Goal: Task Accomplishment & Management: Use online tool/utility

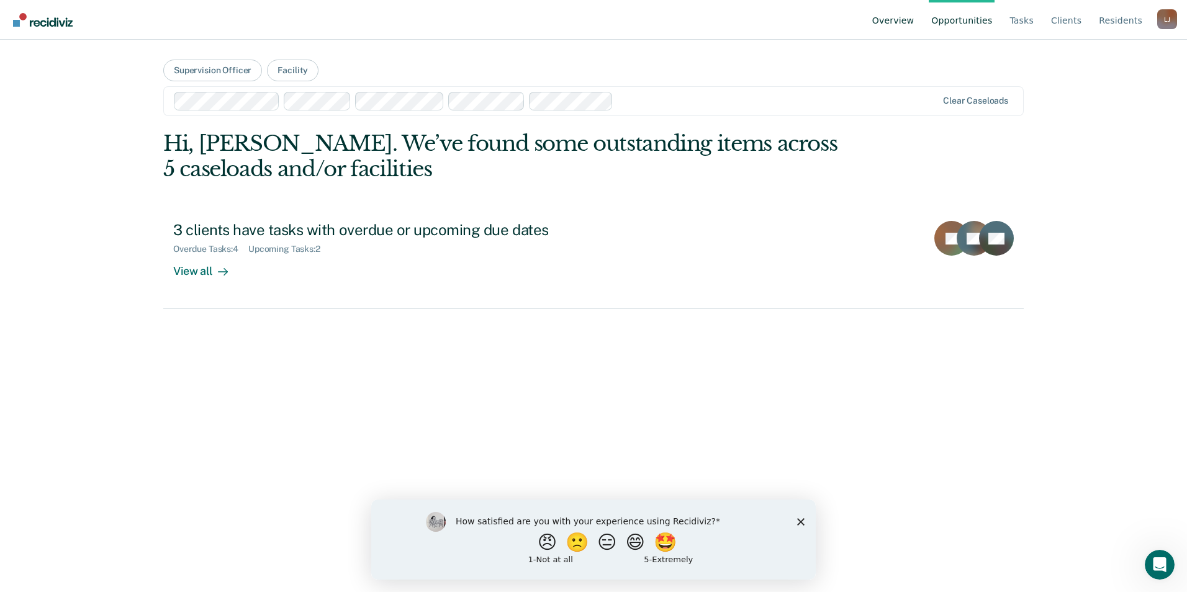
click at [913, 15] on link "Overview" at bounding box center [893, 20] width 47 height 40
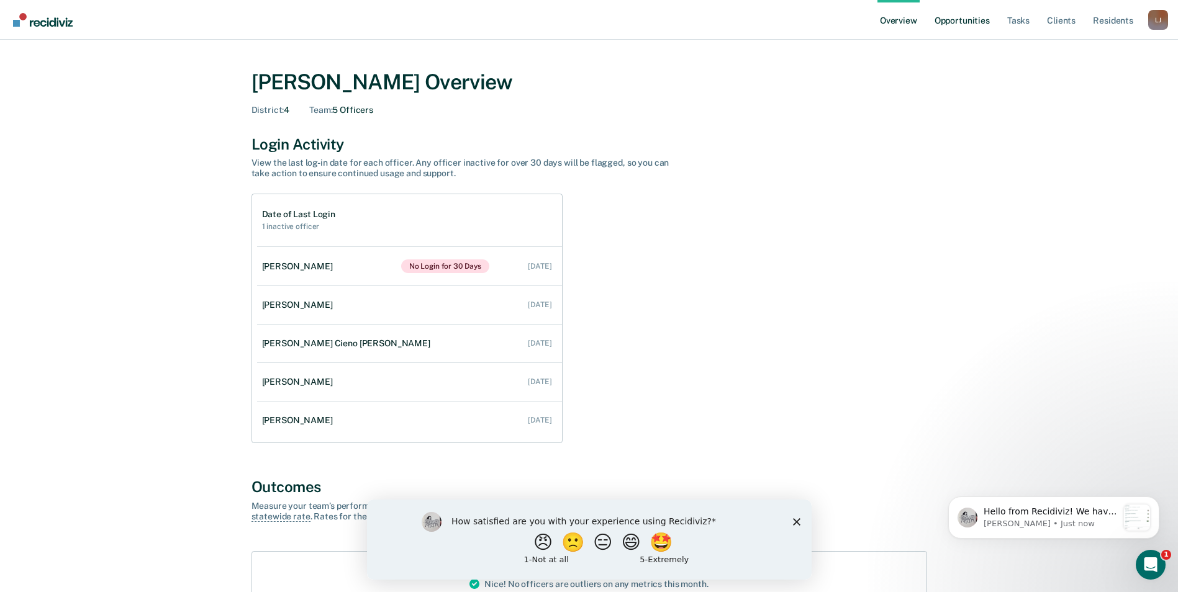
click at [950, 19] on link "Opportunities" at bounding box center [962, 20] width 60 height 40
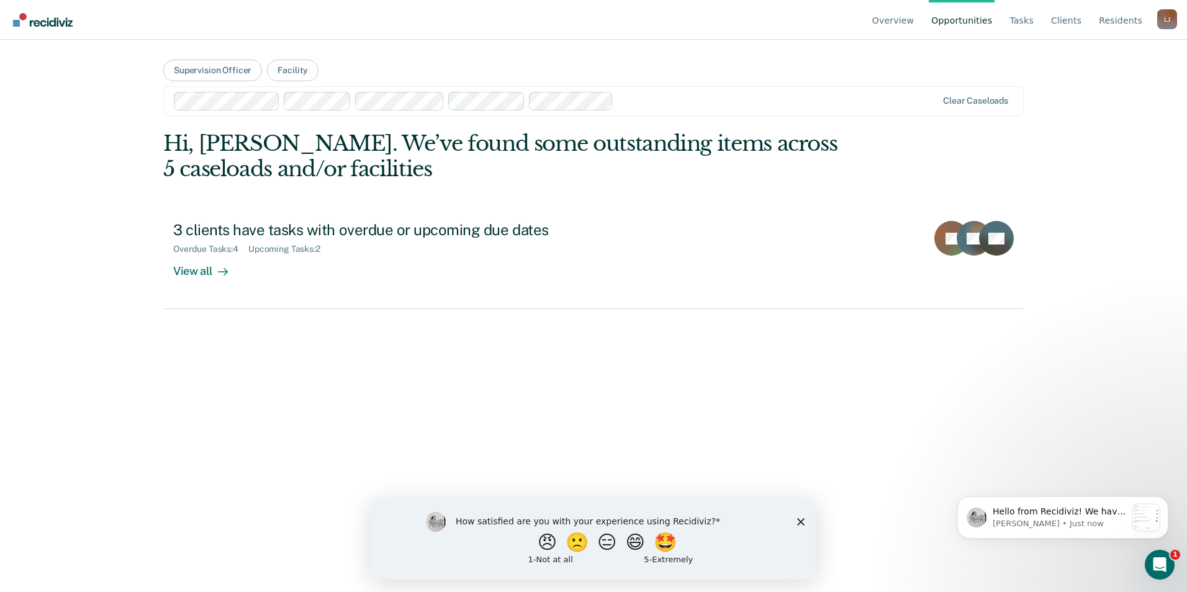
click at [894, 138] on div "Hi, [PERSON_NAME]. We’ve found some outstanding items across 5 caseloads and/or…" at bounding box center [593, 220] width 861 height 178
click at [1034, 24] on link "Tasks" at bounding box center [1021, 20] width 29 height 40
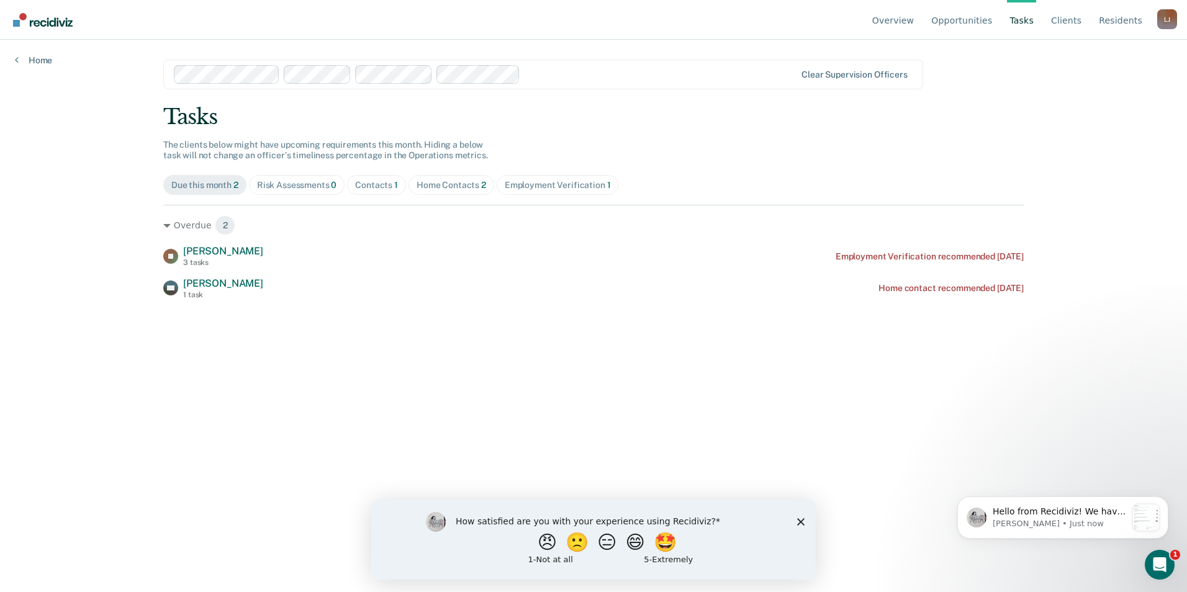
click at [1034, 24] on link "Tasks" at bounding box center [1021, 20] width 29 height 40
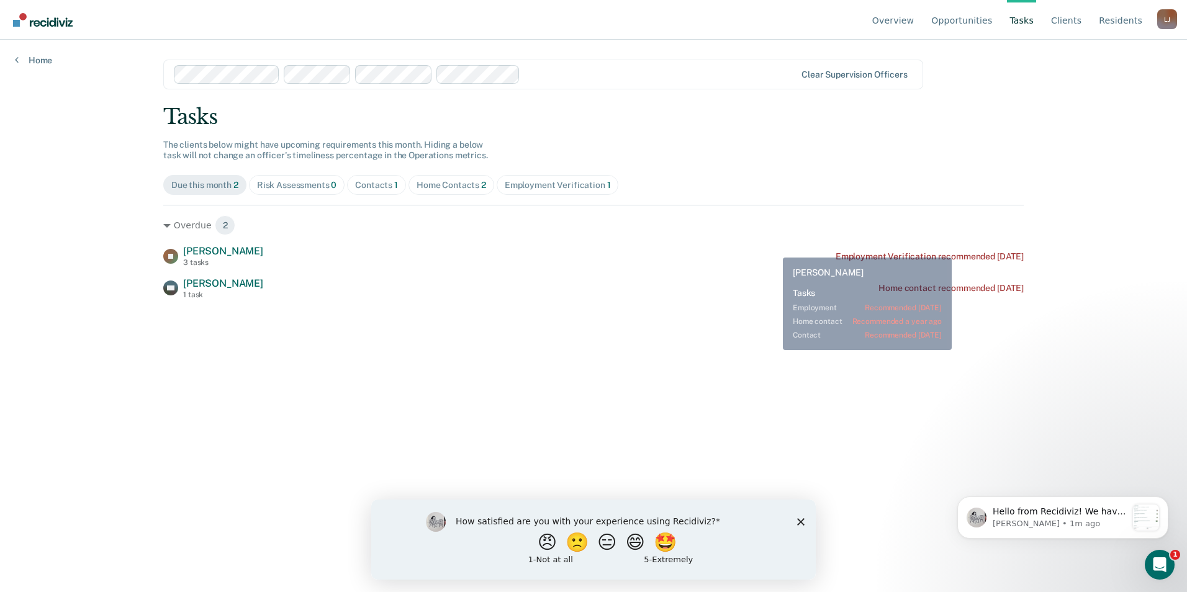
drag, startPoint x: 1142, startPoint y: 0, endPoint x: 774, endPoint y: 248, distance: 444.6
click at [774, 248] on div "[PERSON_NAME] 3 tasks Employment Verification recommended [DATE]" at bounding box center [593, 256] width 861 height 22
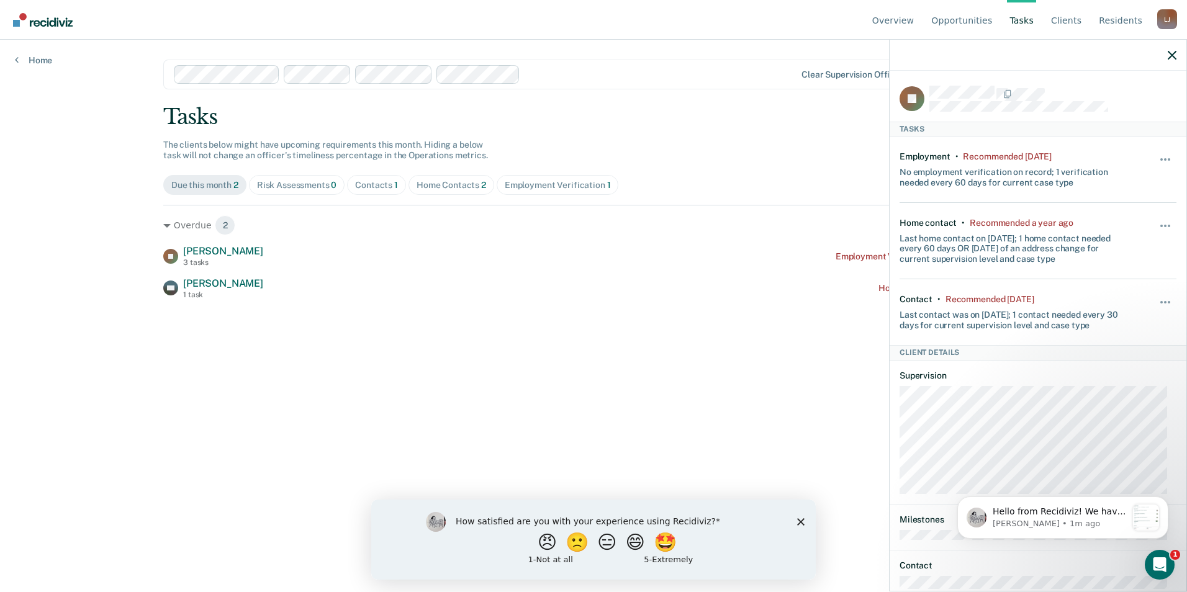
click at [1170, 24] on div "[PERSON_NAME]" at bounding box center [1167, 19] width 20 height 20
click at [1111, 97] on link "Go to Operations" at bounding box center [1117, 98] width 80 height 11
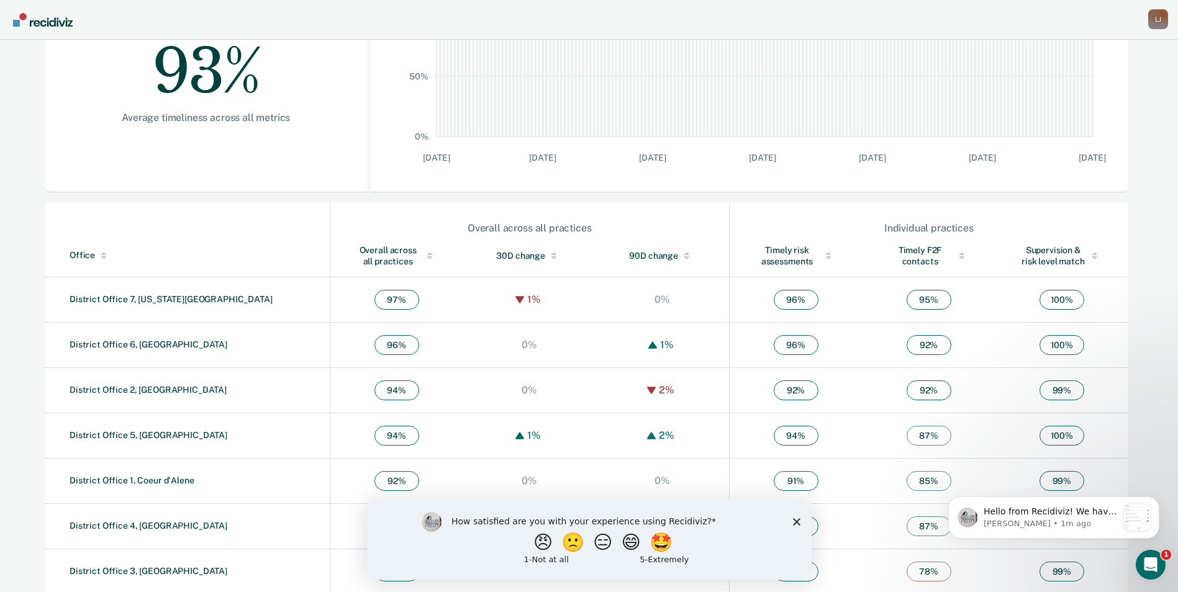
scroll to position [274, 0]
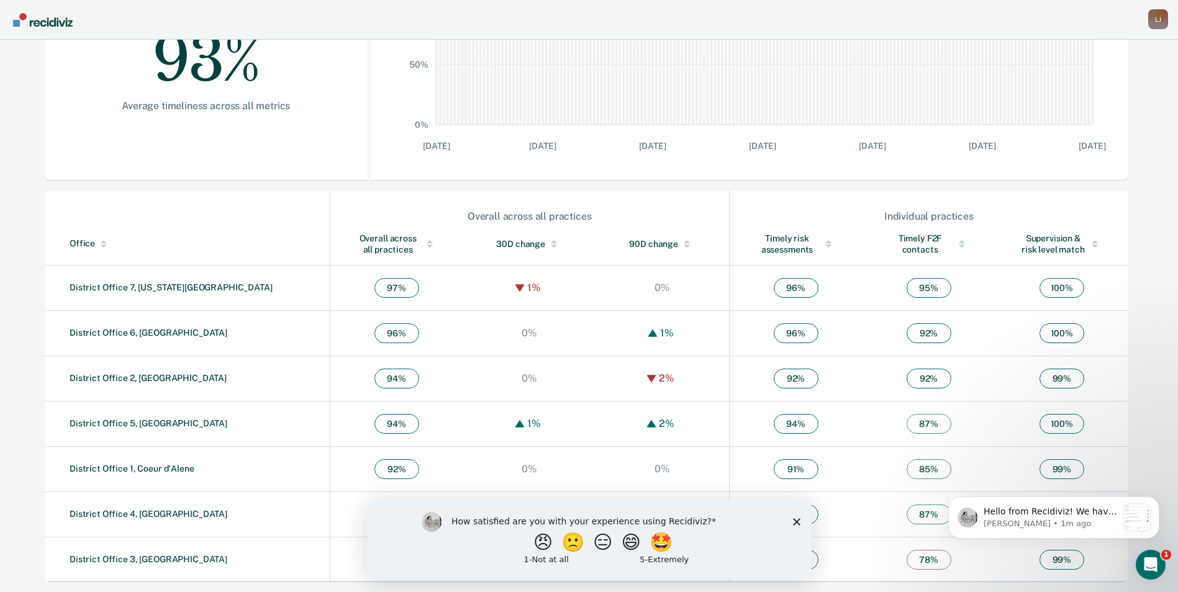
click at [197, 516] on td "District Office 4, [GEOGRAPHIC_DATA]" at bounding box center [187, 514] width 285 height 45
click at [794, 524] on icon "Close survey" at bounding box center [795, 521] width 7 height 7
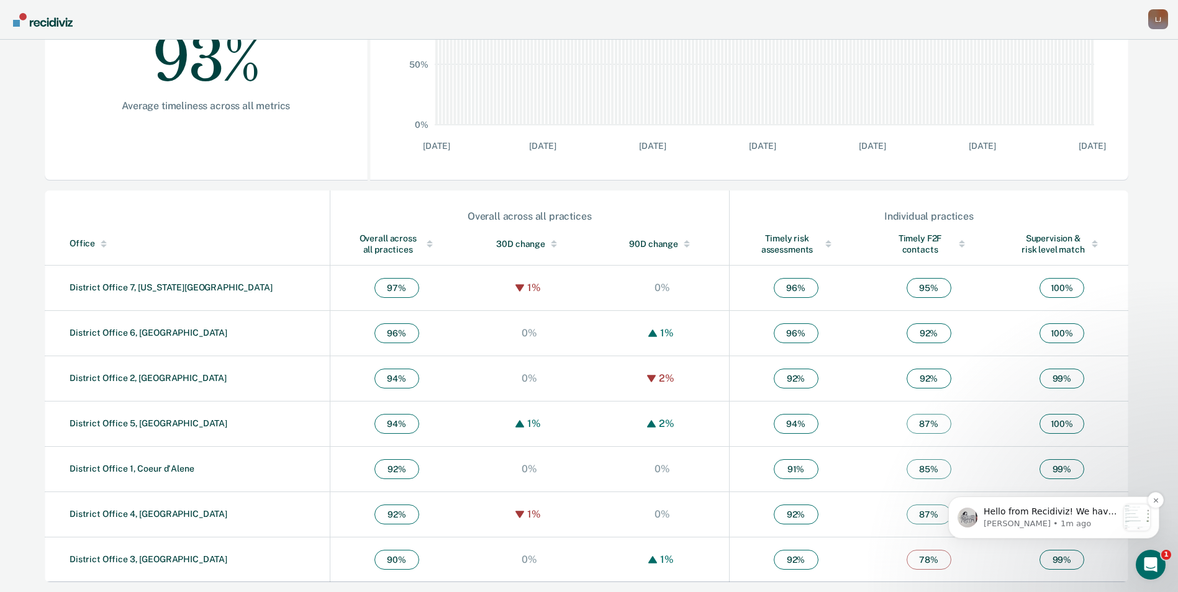
click at [1150, 572] on icon "Open Intercom Messenger" at bounding box center [1149, 563] width 20 height 20
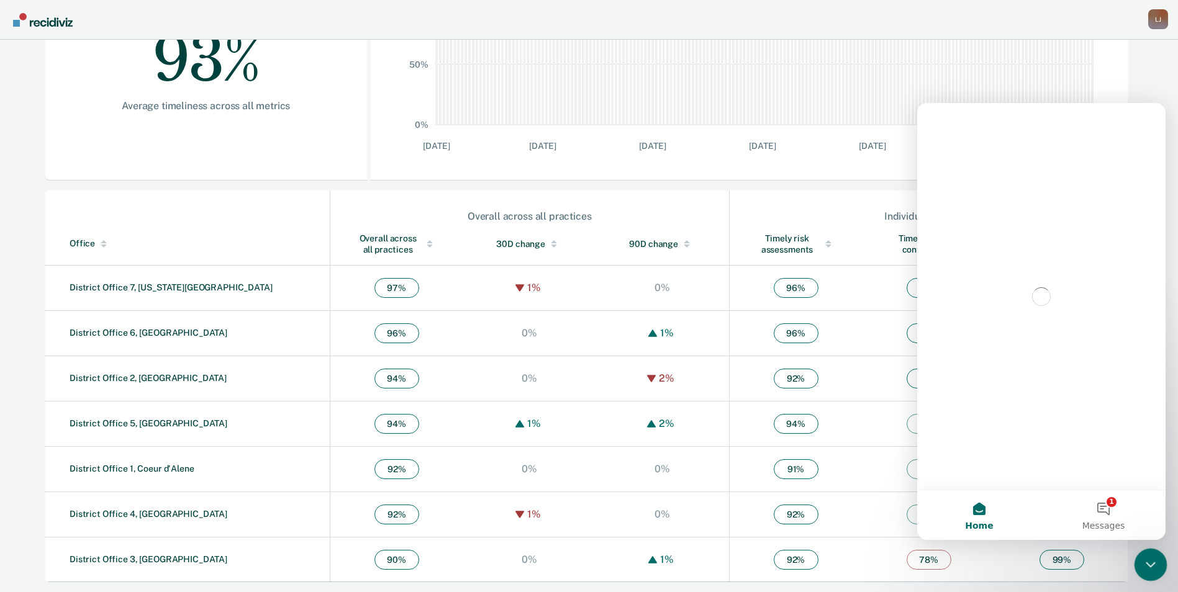
scroll to position [0, 0]
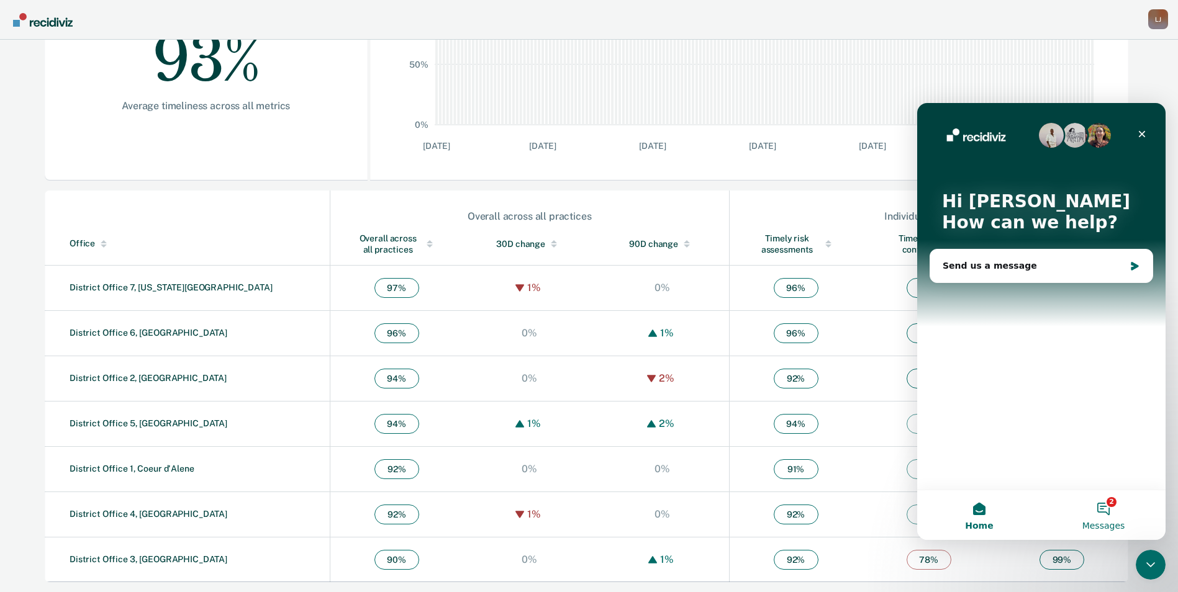
click at [1111, 508] on button "2 Messages" at bounding box center [1103, 515] width 124 height 50
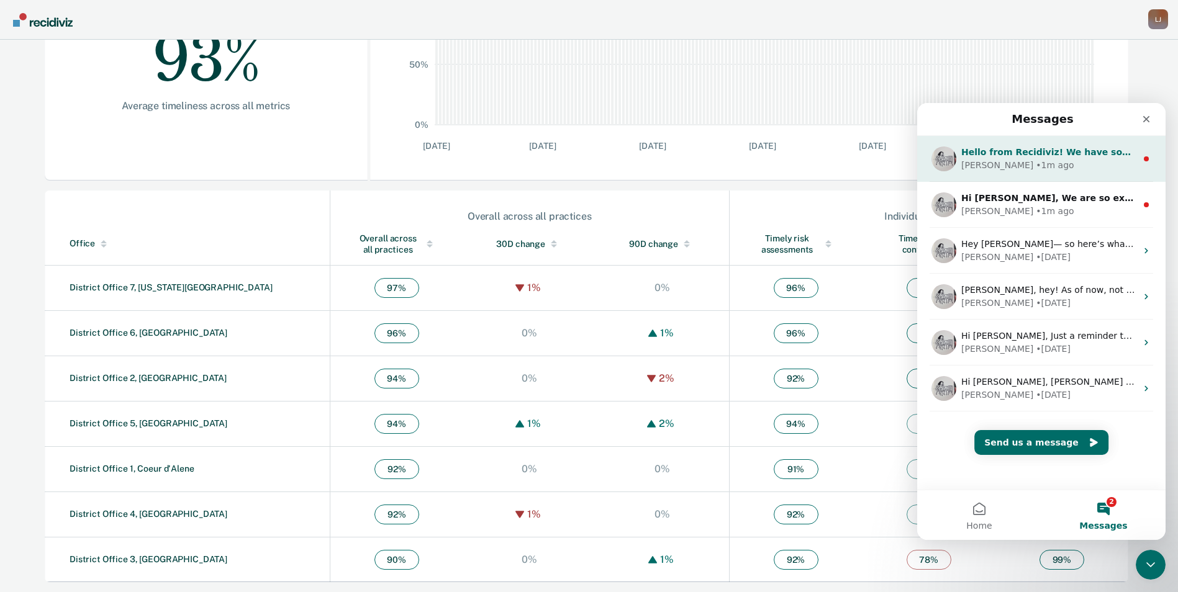
click at [1064, 163] on div "[PERSON_NAME] • 1m ago" at bounding box center [1048, 165] width 175 height 13
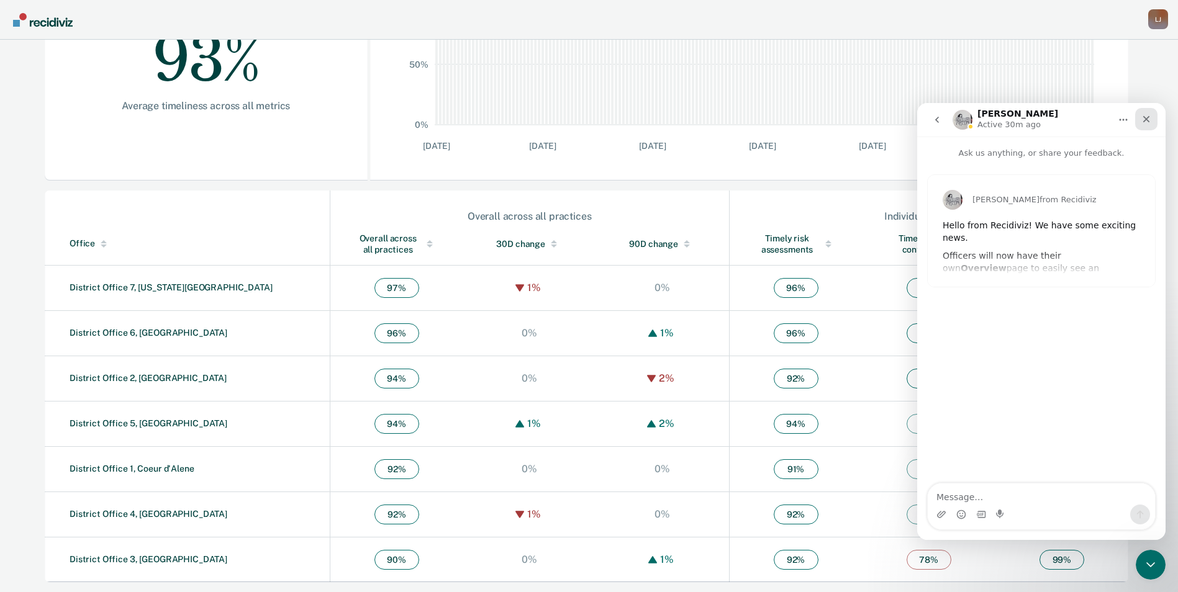
click at [1146, 120] on icon "Close" at bounding box center [1146, 119] width 7 height 7
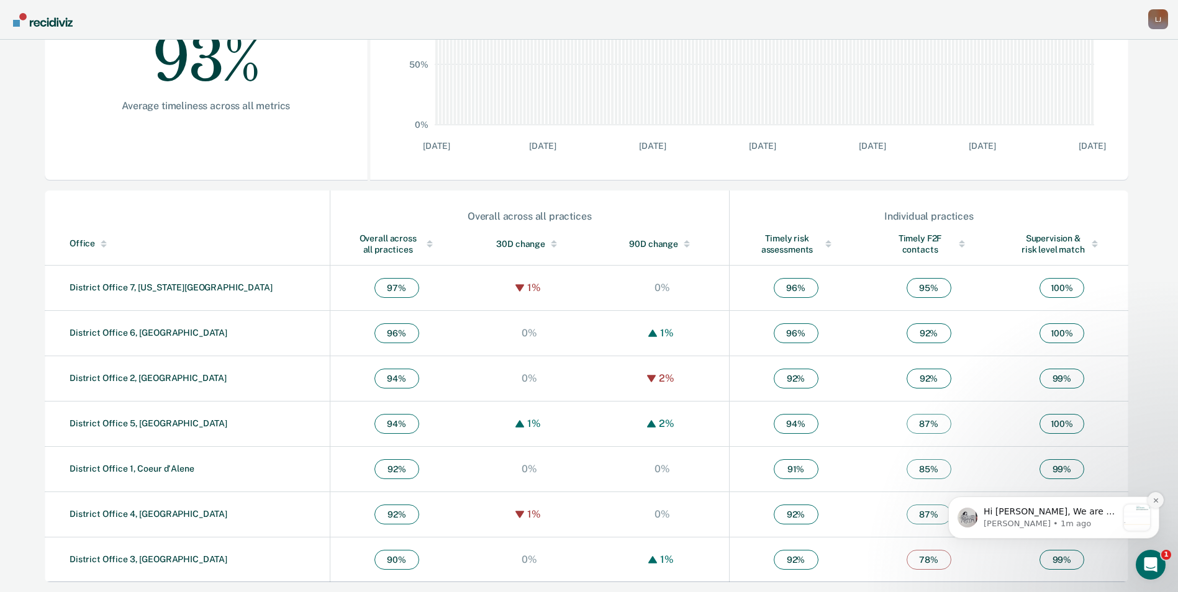
click at [1154, 498] on icon "Dismiss notification" at bounding box center [1155, 500] width 7 height 7
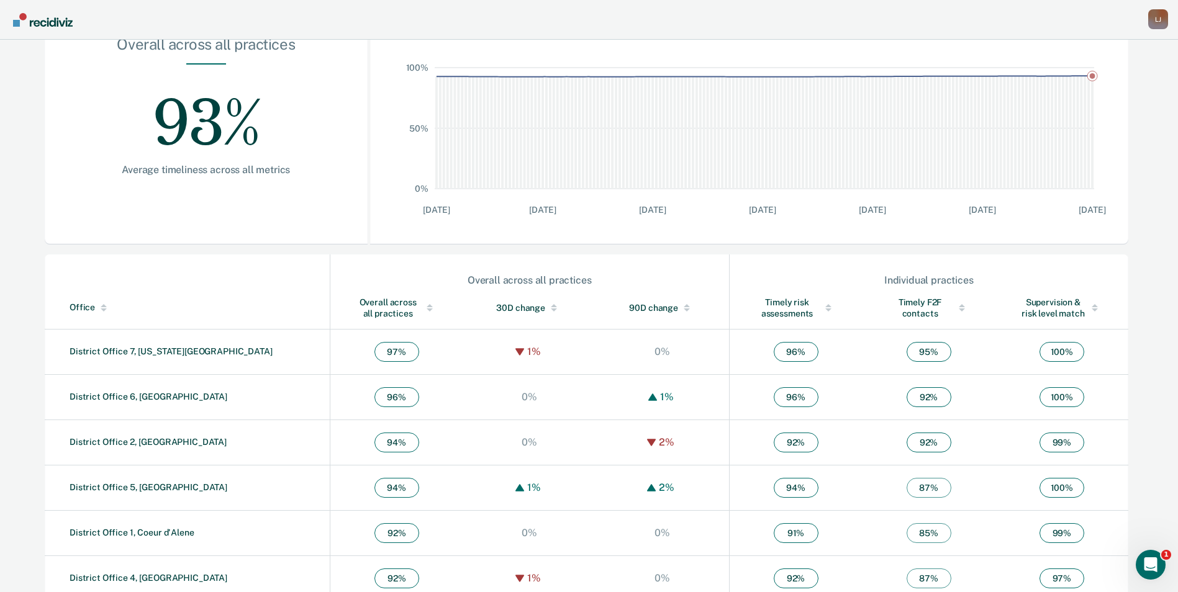
scroll to position [274, 0]
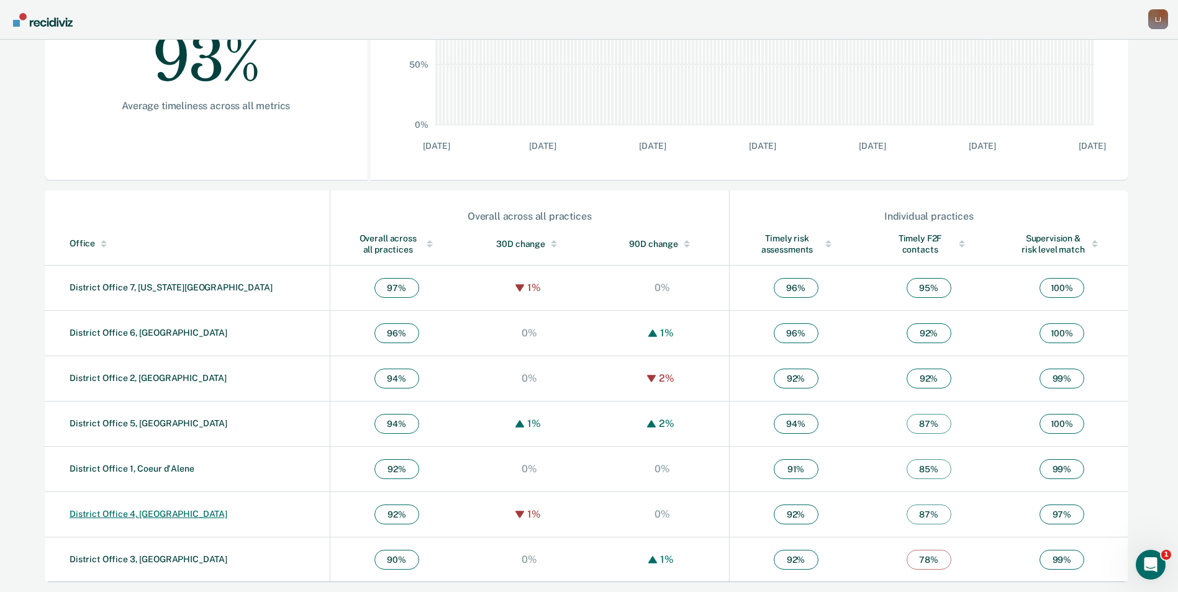
click at [124, 511] on link "District Office 4, [GEOGRAPHIC_DATA]" at bounding box center [149, 514] width 158 height 10
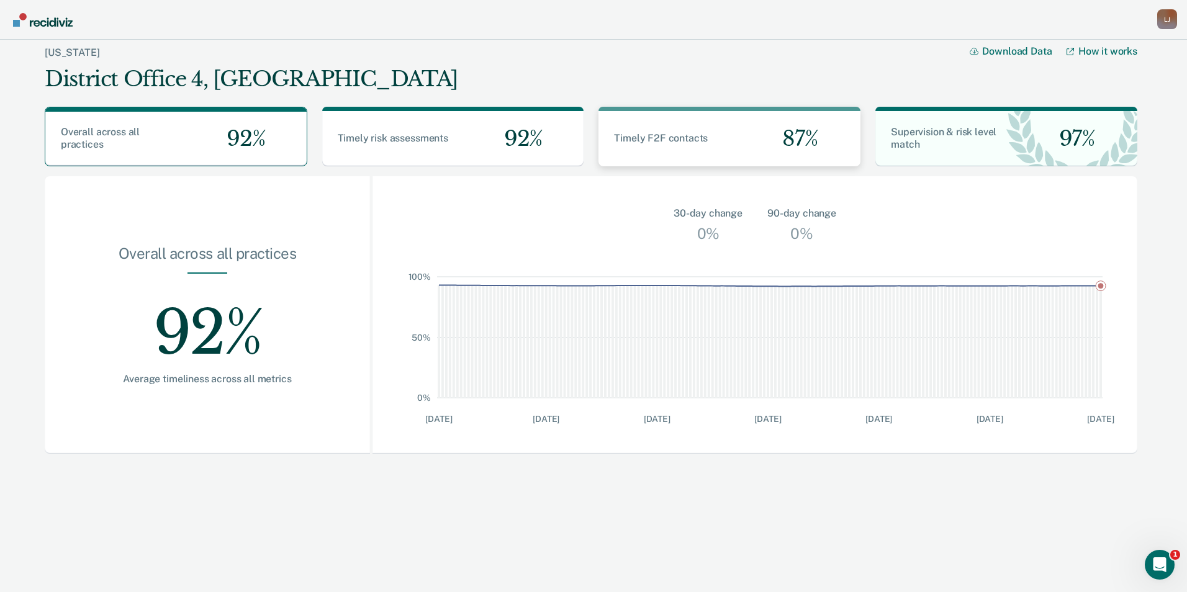
click at [666, 137] on span "Timely F2F contacts" at bounding box center [661, 138] width 94 height 12
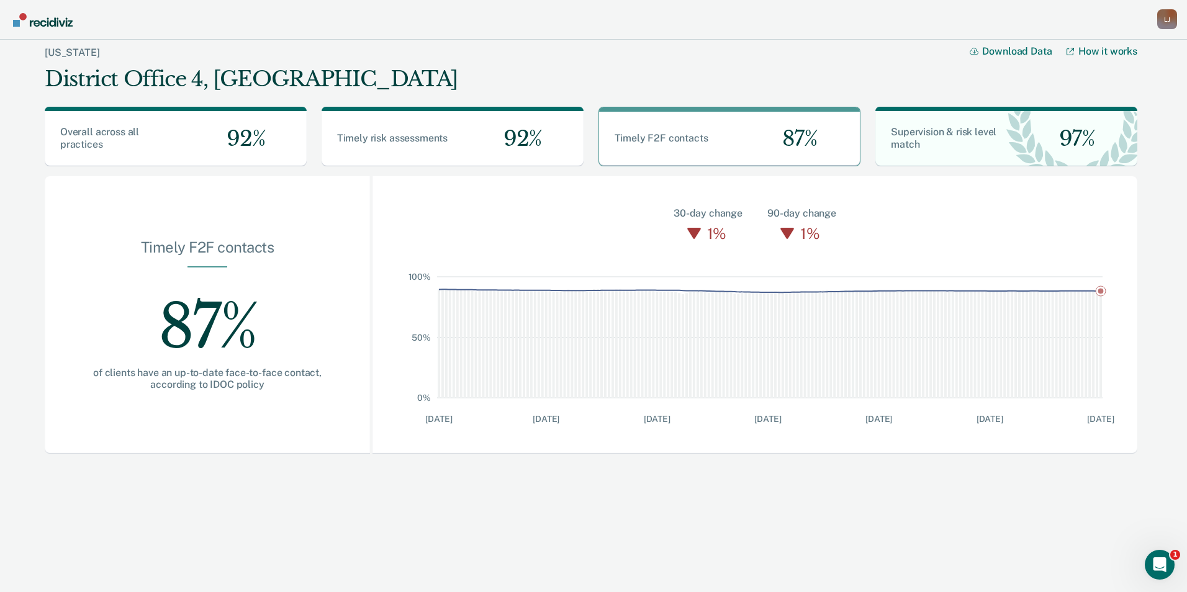
click at [1162, 25] on div "[PERSON_NAME]" at bounding box center [1167, 19] width 20 height 20
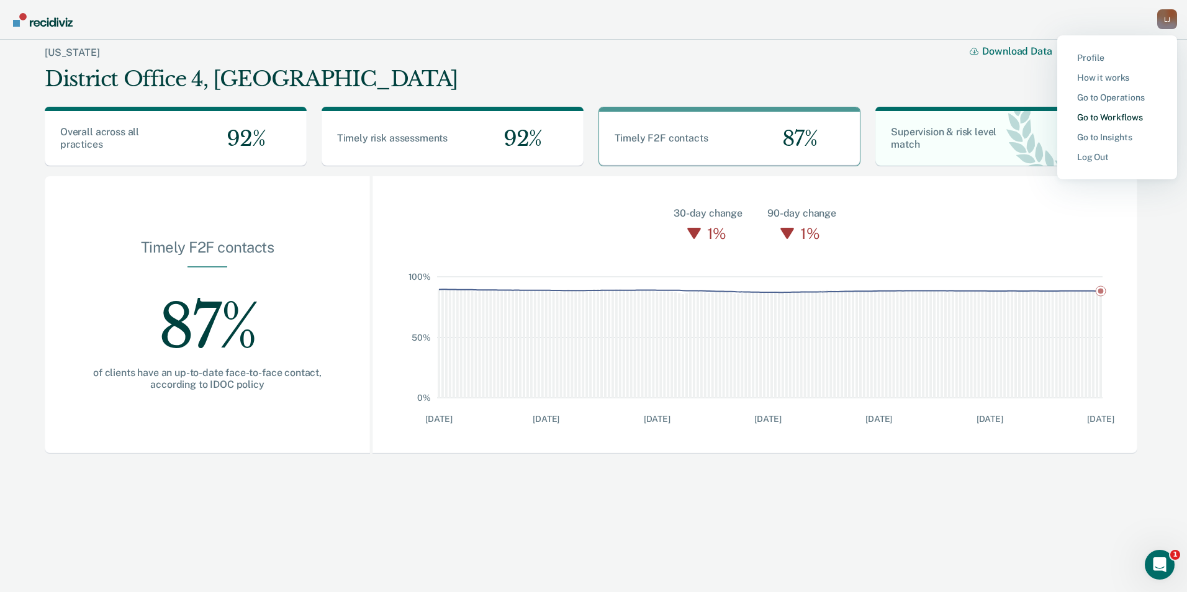
click at [1120, 115] on link "Go to Workflows" at bounding box center [1117, 117] width 80 height 11
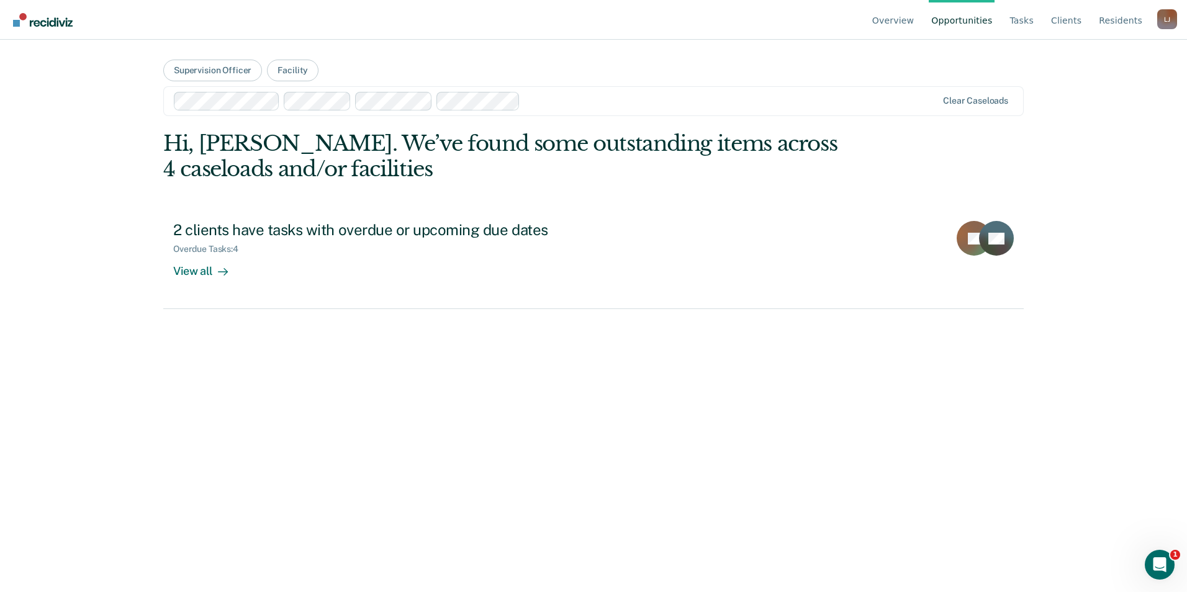
click at [1168, 21] on div "[PERSON_NAME]" at bounding box center [1167, 19] width 20 height 20
click at [1121, 99] on link "Go to Operations" at bounding box center [1117, 98] width 80 height 11
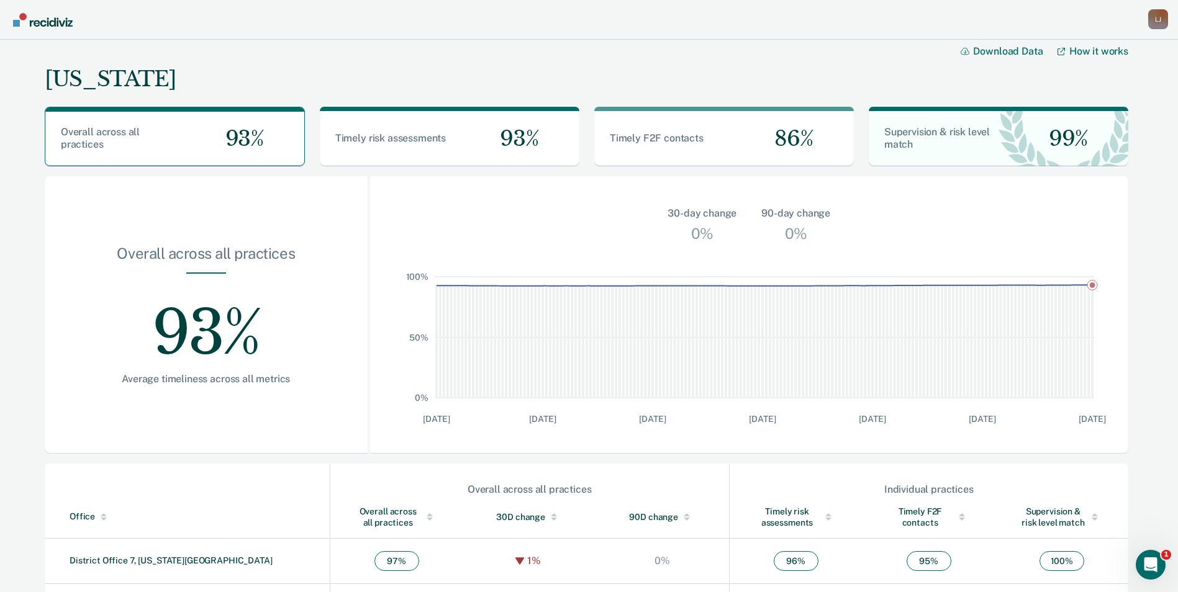
click at [1168, 20] on div "[PERSON_NAME] Profile How it works Go to Operations Go to Workflows Go to Insig…" at bounding box center [589, 20] width 1178 height 40
click at [1162, 20] on div "[PERSON_NAME]" at bounding box center [1158, 19] width 20 height 20
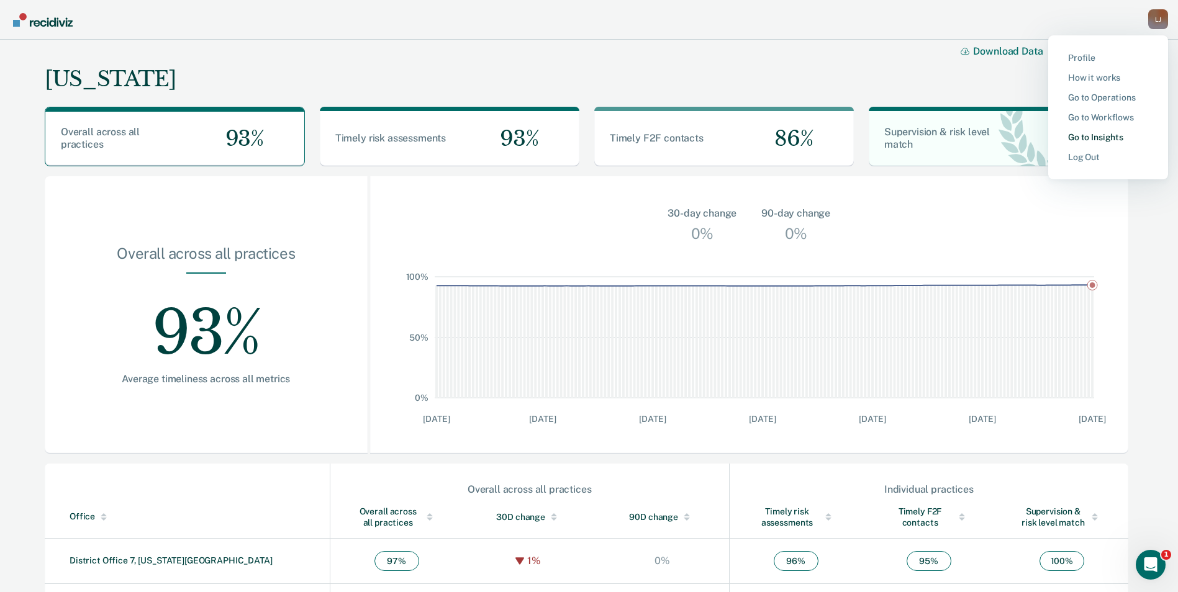
click at [1113, 136] on link "Go to Insights" at bounding box center [1108, 137] width 80 height 11
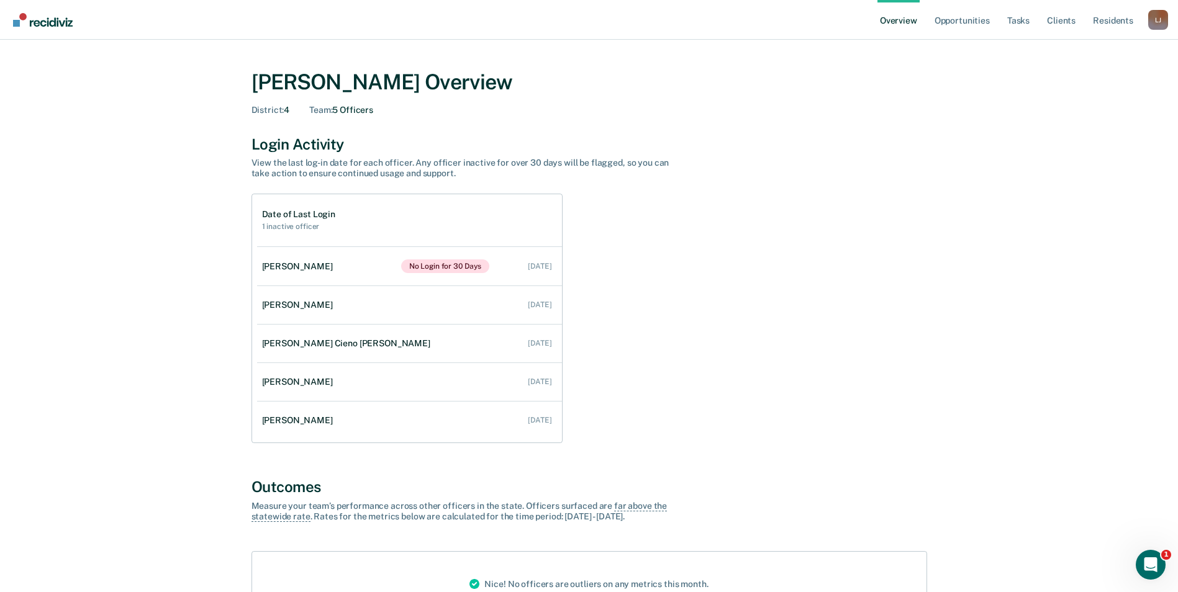
click at [1157, 22] on div "[PERSON_NAME]" at bounding box center [1158, 20] width 20 height 20
click at [1093, 96] on link "Go to Operations" at bounding box center [1108, 96] width 80 height 11
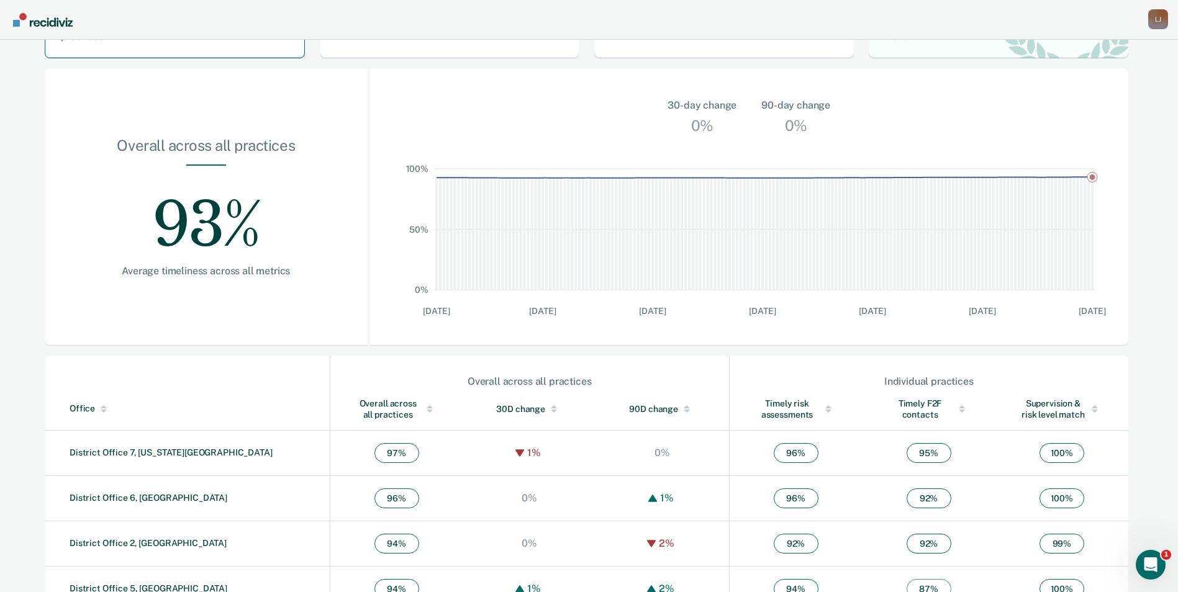
scroll to position [274, 0]
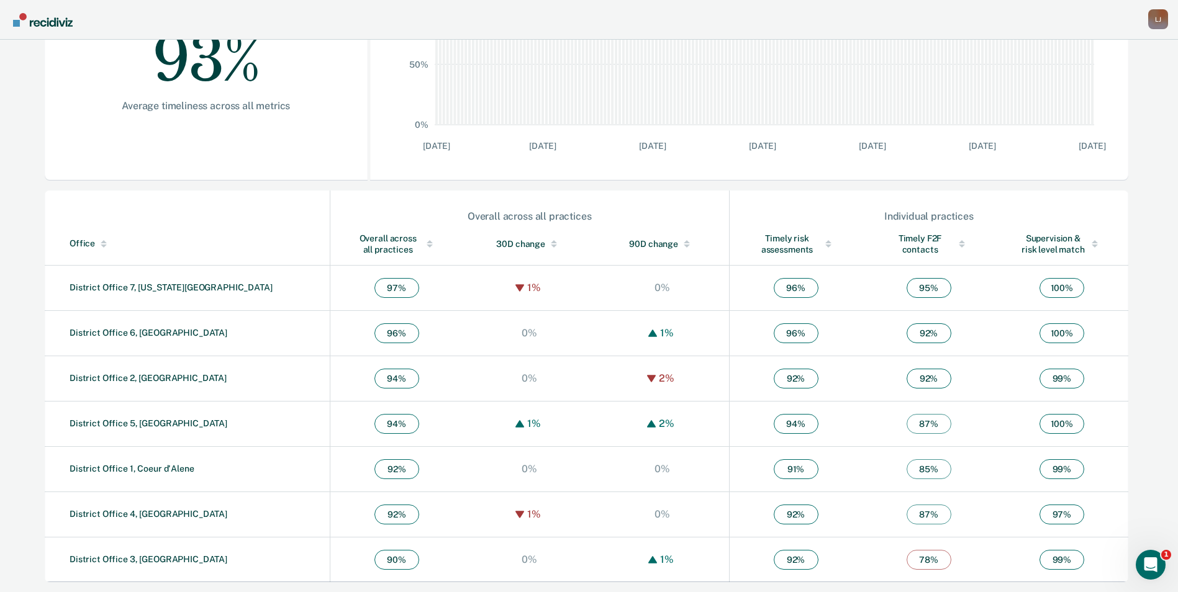
click at [90, 242] on div "Office" at bounding box center [197, 243] width 255 height 11
click at [129, 420] on link "District Office 4, [GEOGRAPHIC_DATA]" at bounding box center [149, 423] width 158 height 10
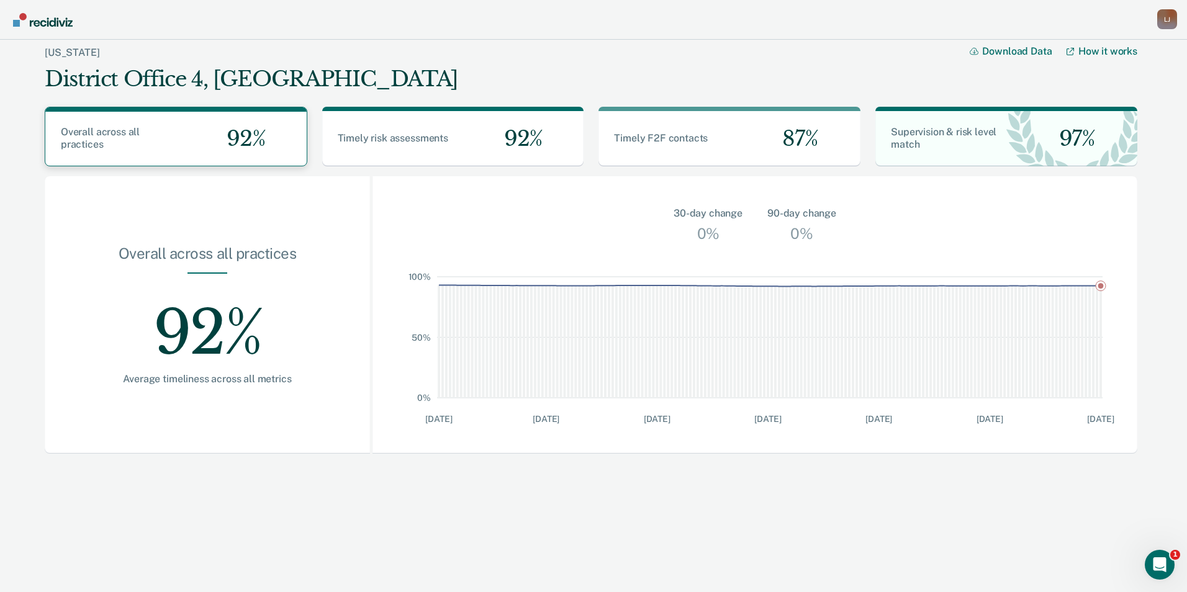
click at [269, 146] on div "92%" at bounding box center [241, 139] width 130 height 54
click at [130, 132] on span "Overall across all practices" at bounding box center [100, 138] width 79 height 24
click at [351, 143] on span "Timely risk assessments" at bounding box center [393, 138] width 111 height 12
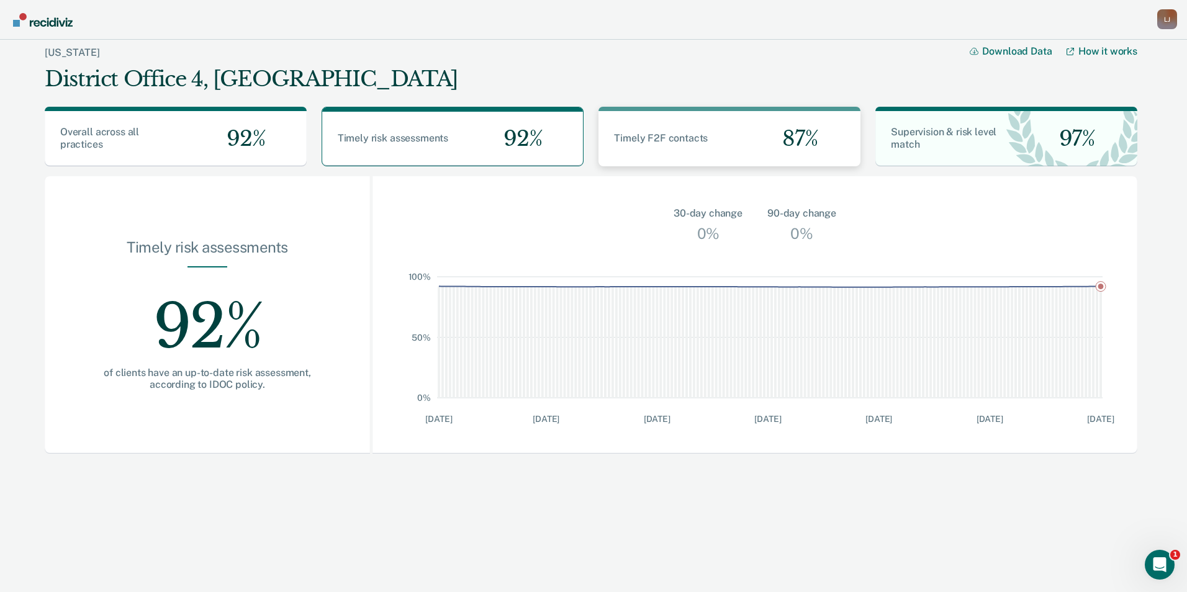
click at [654, 140] on span "Timely F2F contacts" at bounding box center [661, 138] width 94 height 12
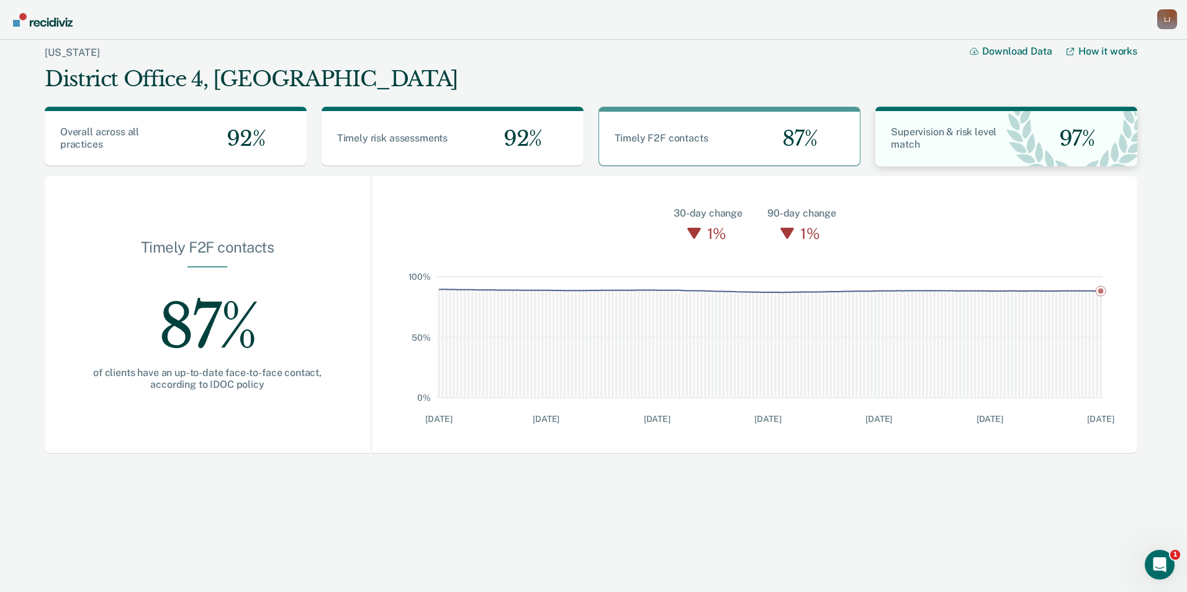
click at [915, 141] on span "Supervision & risk level match" at bounding box center [944, 138] width 106 height 24
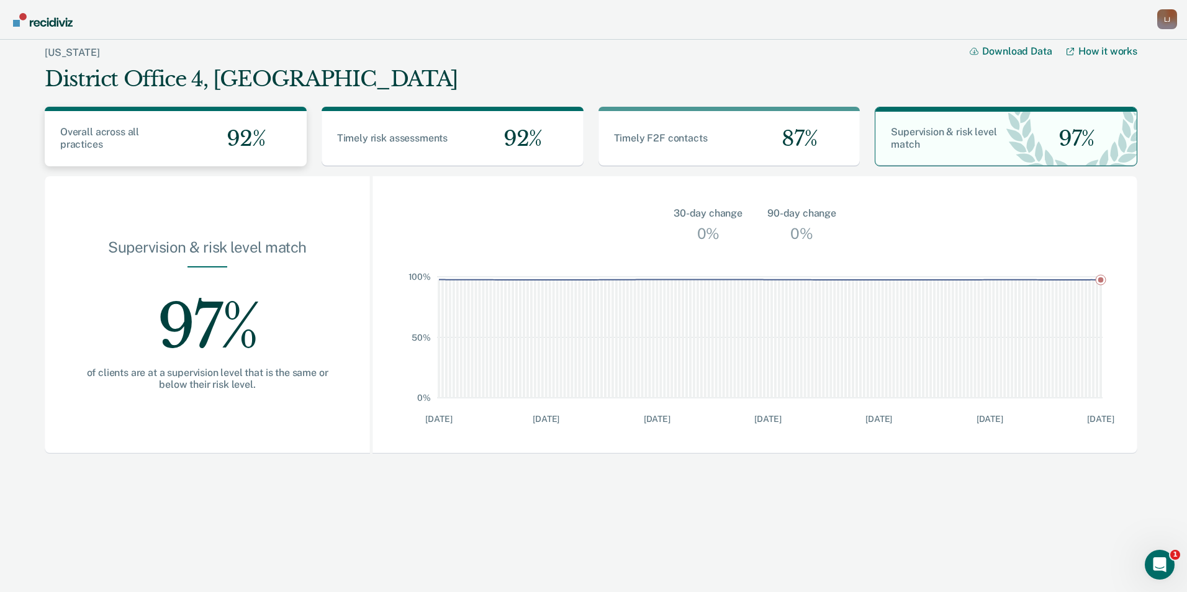
click at [245, 149] on span "92%" at bounding box center [241, 138] width 48 height 25
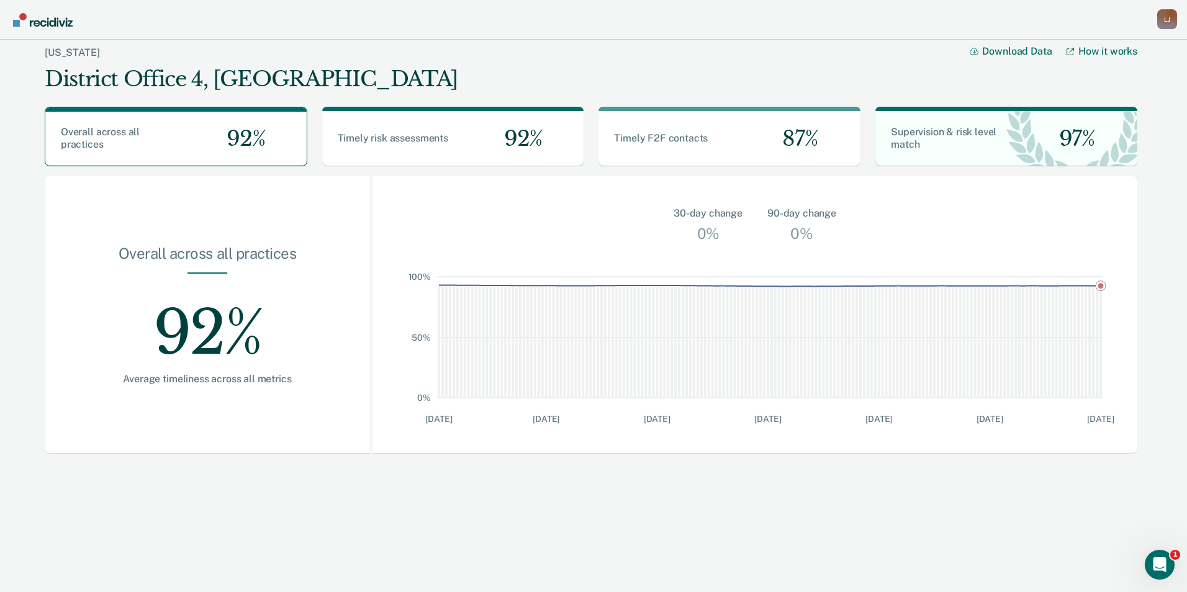
click at [1166, 23] on div "[PERSON_NAME]" at bounding box center [1167, 19] width 20 height 20
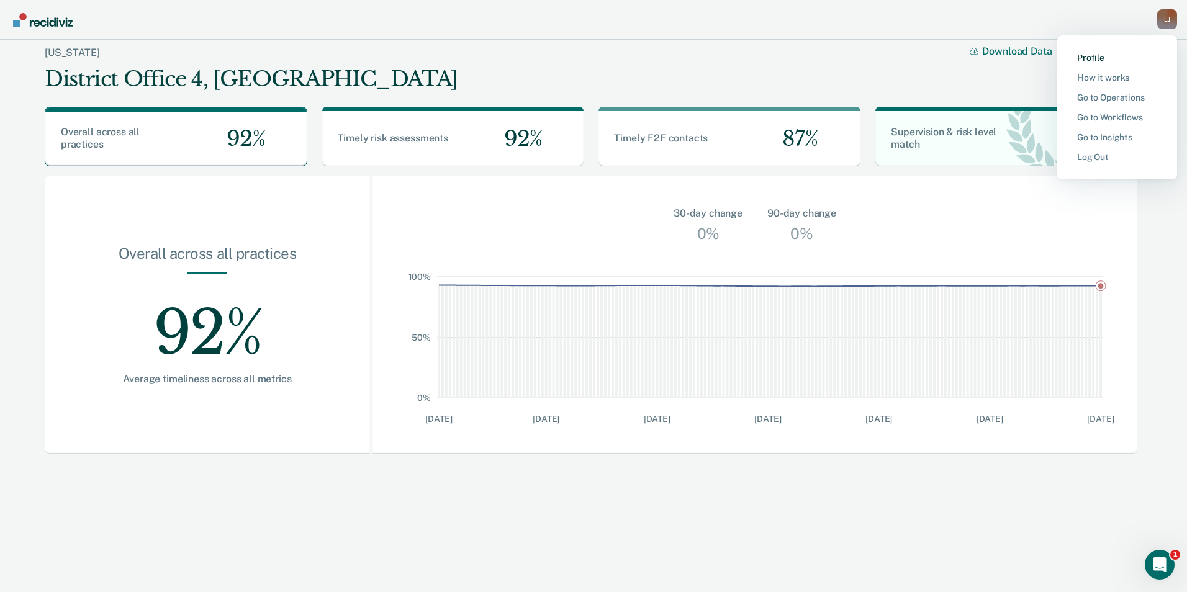
click at [1094, 58] on link "Profile" at bounding box center [1117, 58] width 80 height 11
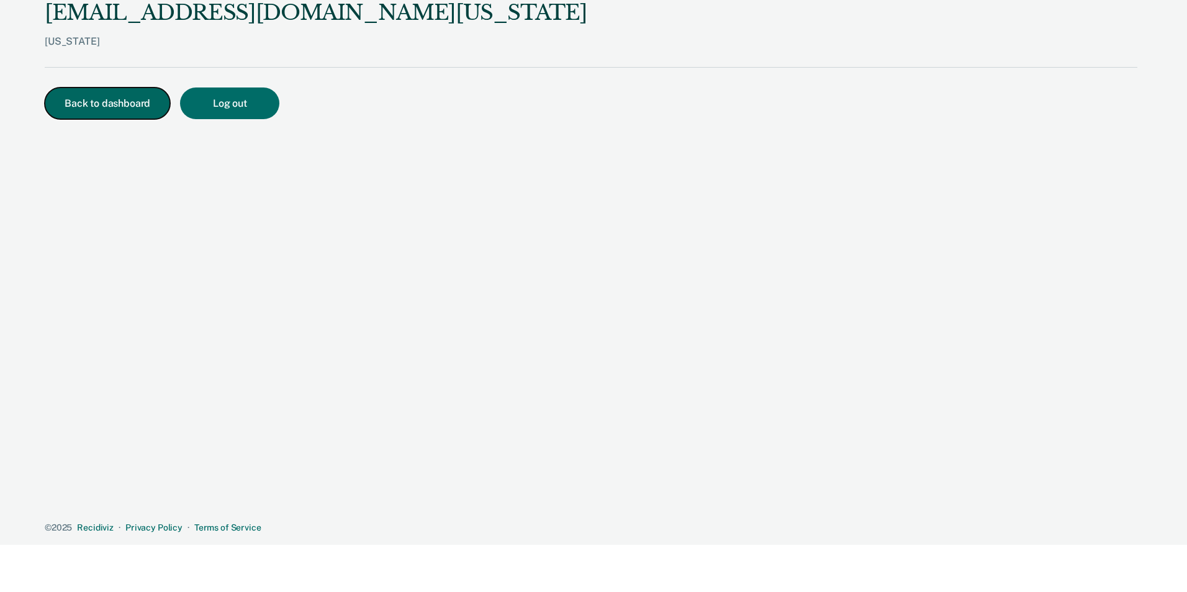
click at [116, 106] on button "Back to dashboard" at bounding box center [107, 104] width 125 height 32
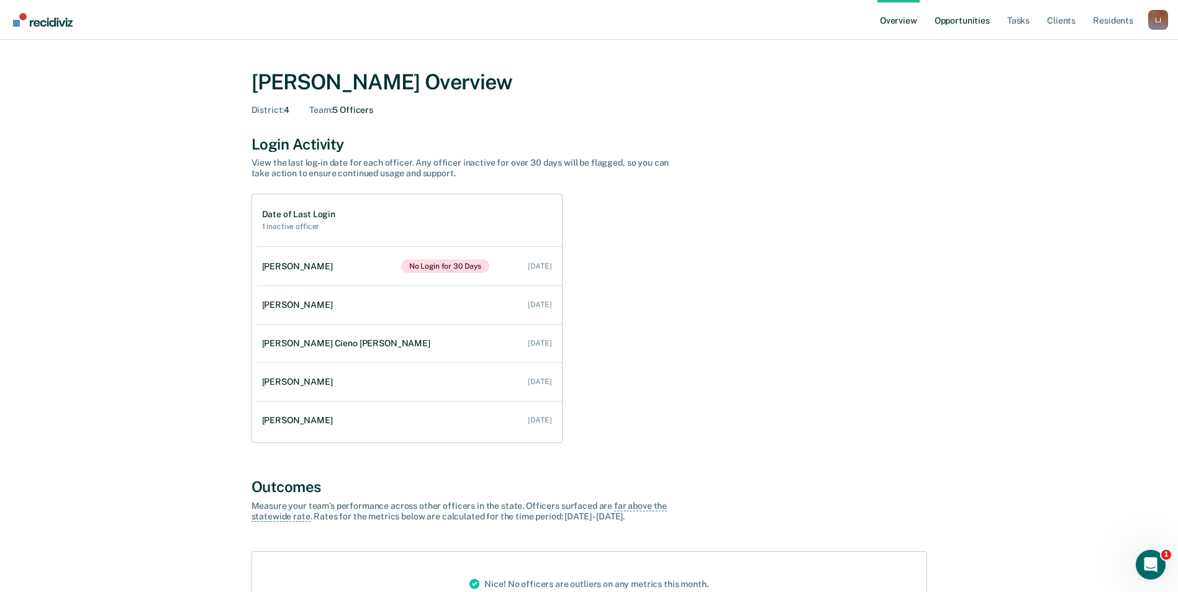
click at [971, 20] on link "Opportunities" at bounding box center [962, 20] width 60 height 40
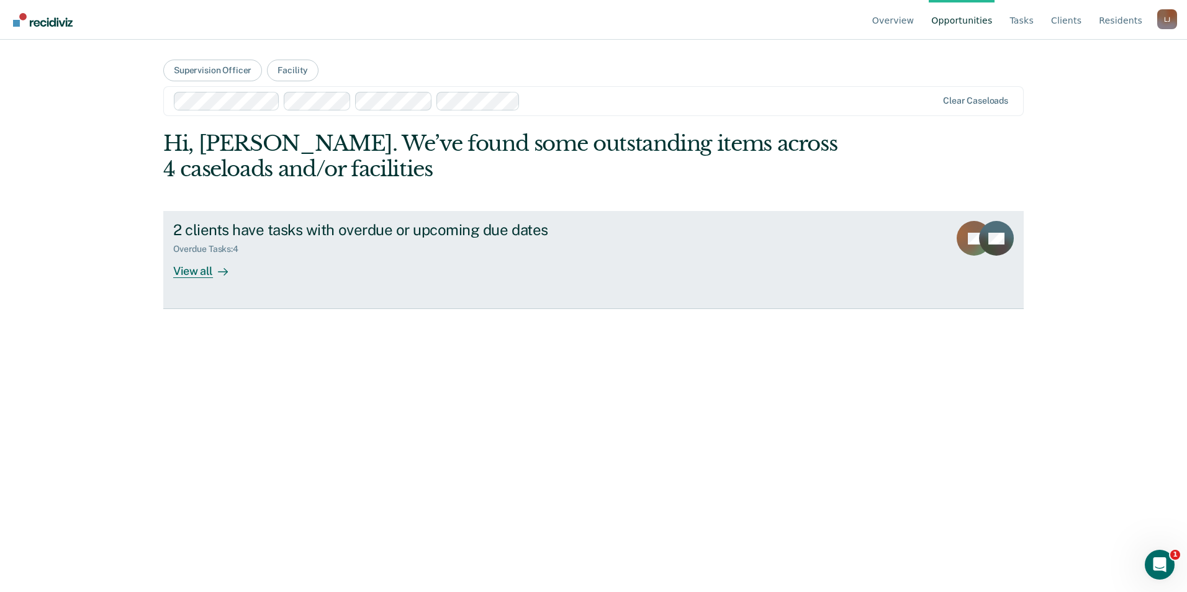
click at [212, 274] on div "View all" at bounding box center [208, 267] width 70 height 24
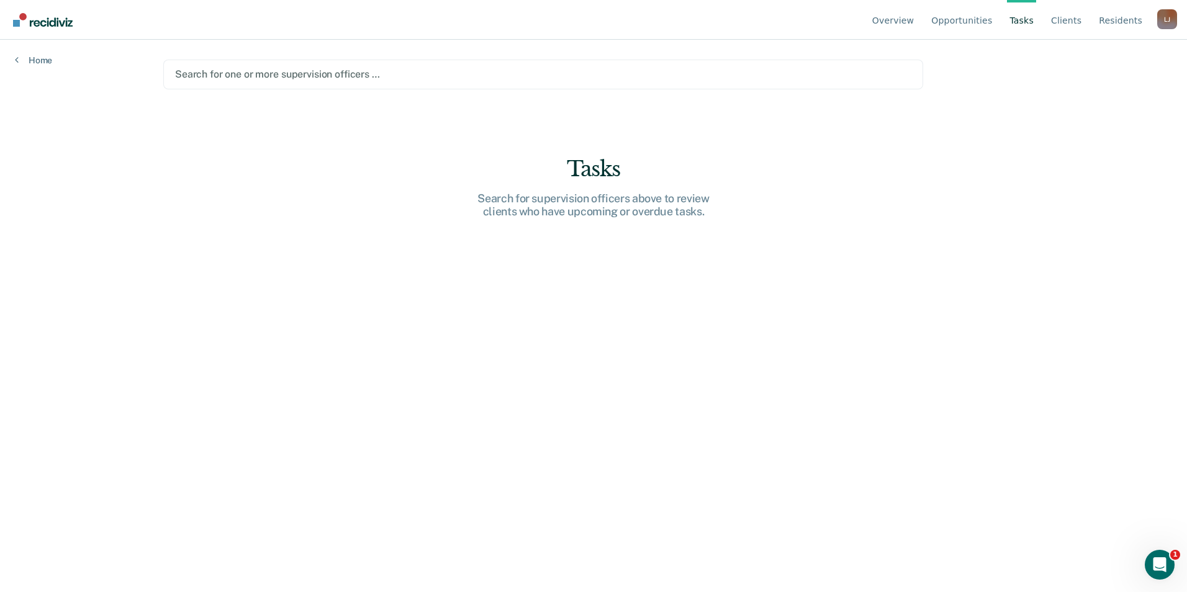
click at [1165, 16] on div "[PERSON_NAME]" at bounding box center [1167, 19] width 20 height 20
click at [1112, 102] on link "Go to Operations" at bounding box center [1117, 98] width 80 height 11
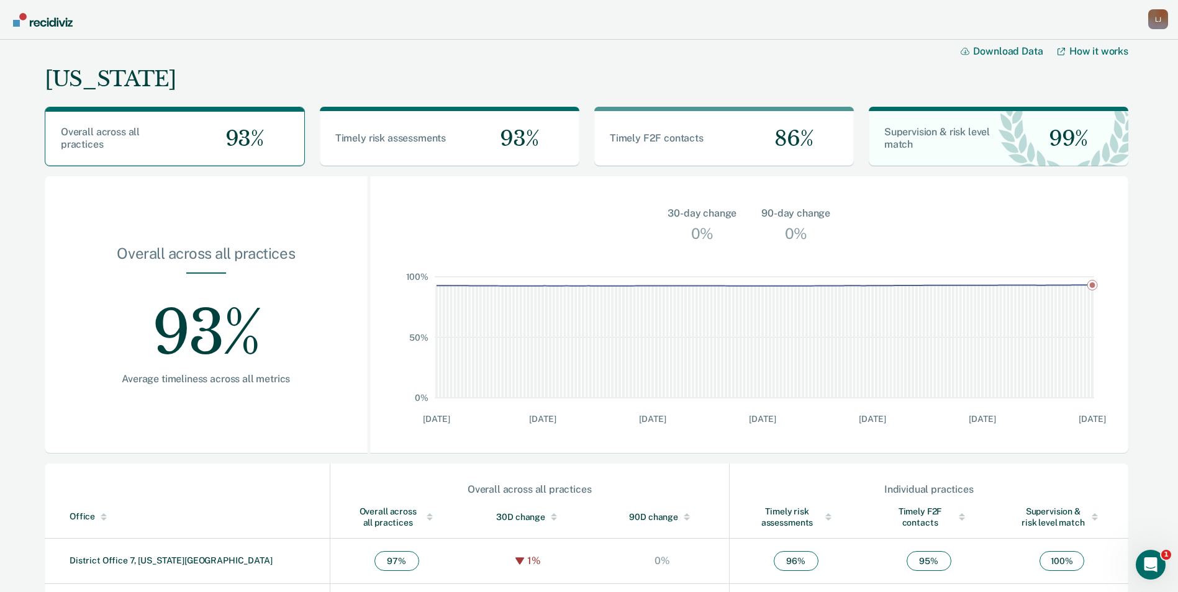
click at [40, 13] on img "Go to Recidiviz Home" at bounding box center [43, 20] width 60 height 14
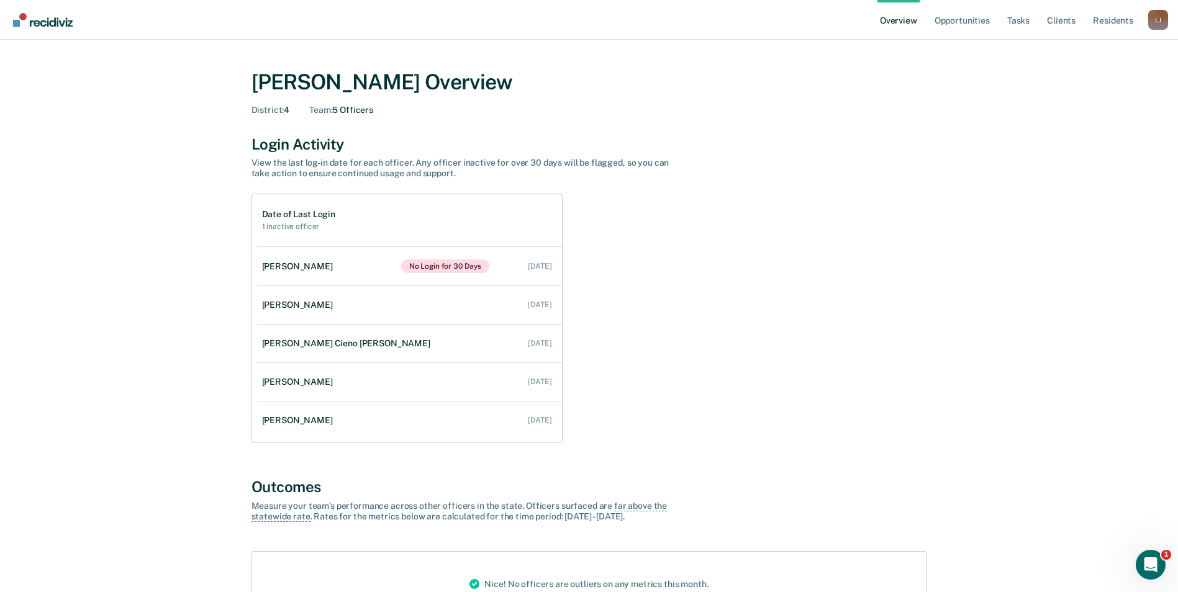
click at [1160, 25] on div "[PERSON_NAME]" at bounding box center [1158, 20] width 20 height 20
click at [1105, 94] on link "Go to Operations" at bounding box center [1108, 96] width 80 height 11
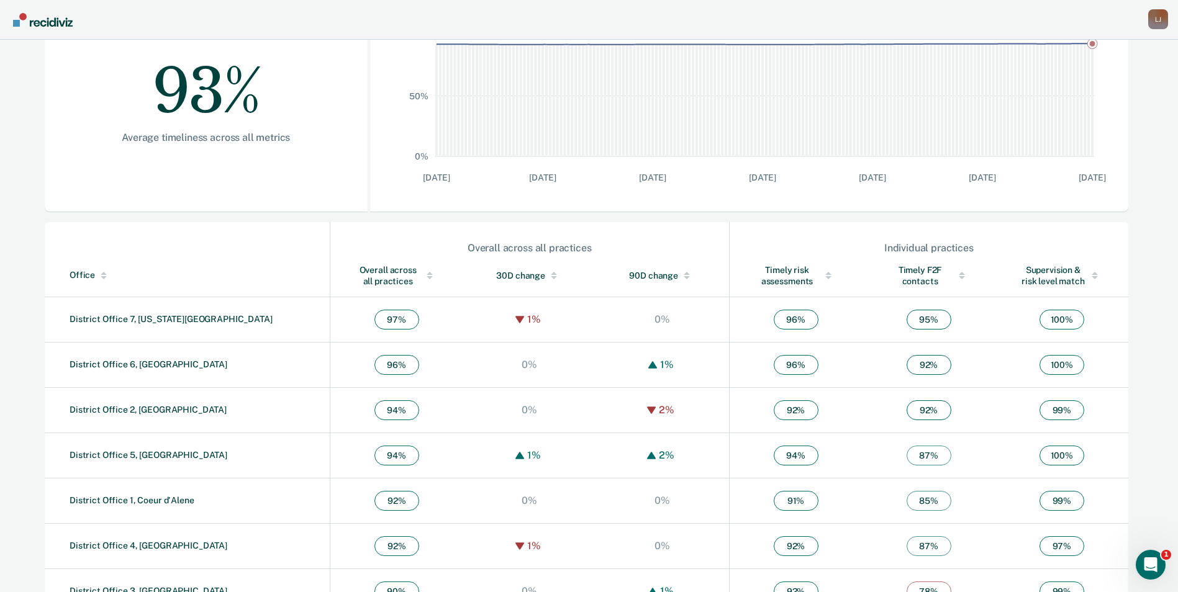
scroll to position [274, 0]
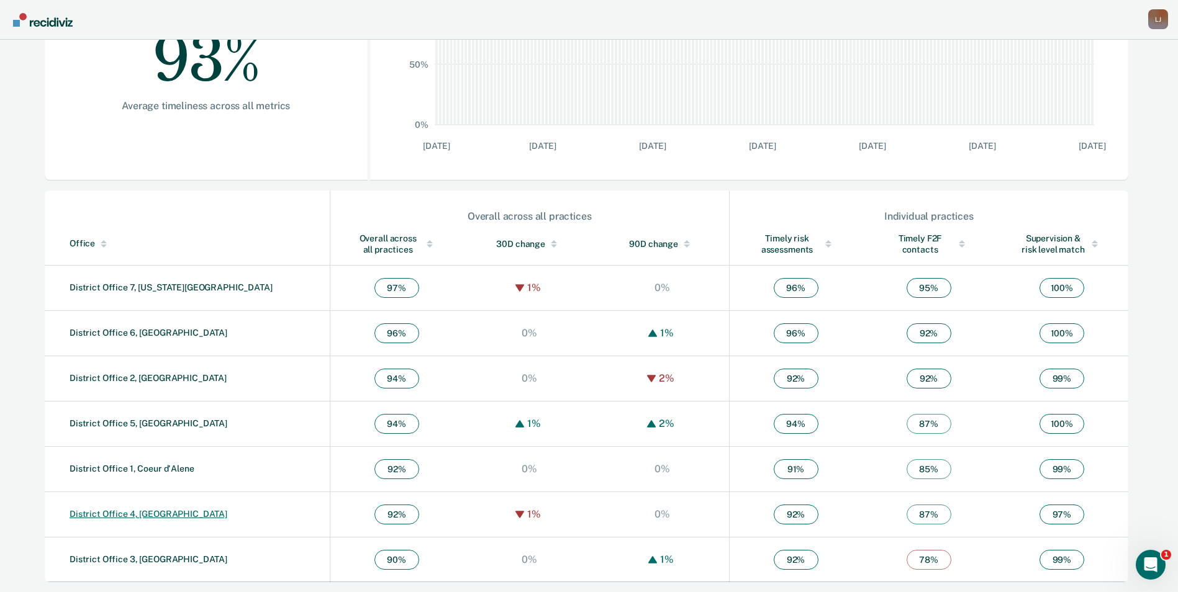
click at [124, 513] on link "District Office 4, [GEOGRAPHIC_DATA]" at bounding box center [149, 514] width 158 height 10
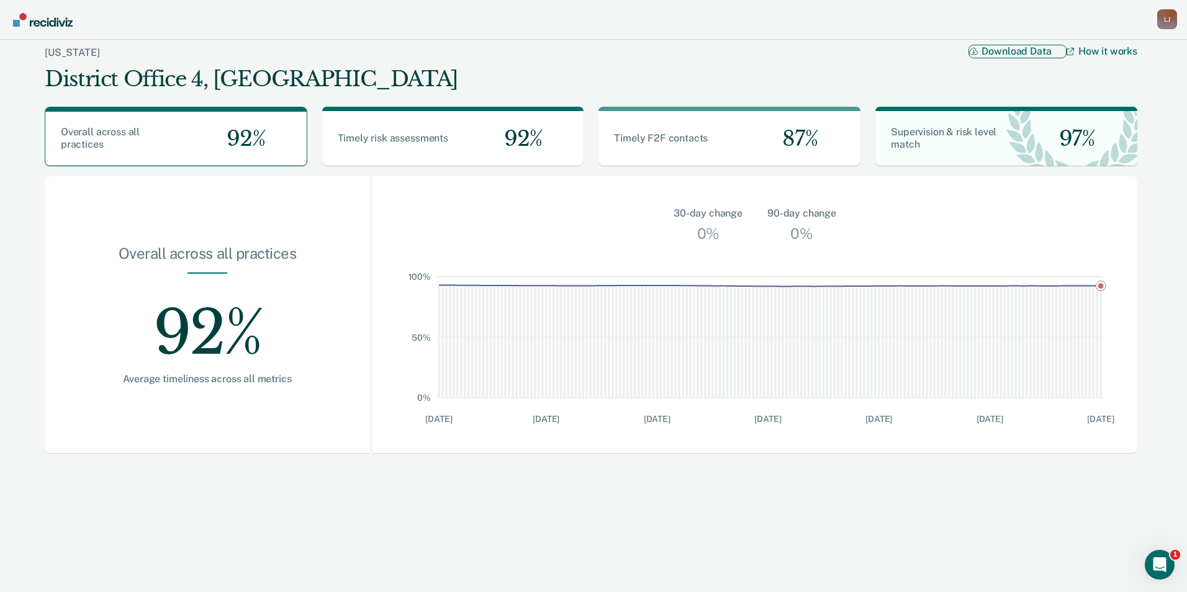
click at [990, 52] on button "Download Data" at bounding box center [1018, 51] width 98 height 13
click at [808, 30] on nav "[PERSON_NAME] Profile How it works Go to Operations Go to Workflows Go to Insig…" at bounding box center [593, 19] width 1167 height 39
click at [1168, 21] on div "[PERSON_NAME]" at bounding box center [1167, 19] width 20 height 20
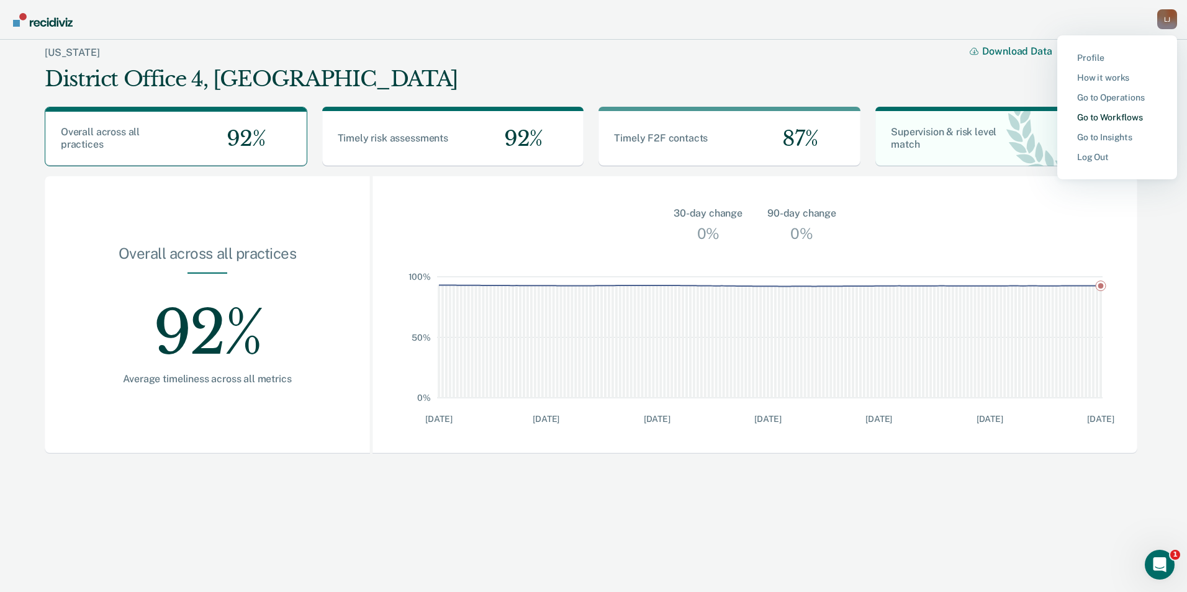
click at [1118, 112] on link "Go to Workflows" at bounding box center [1117, 117] width 80 height 11
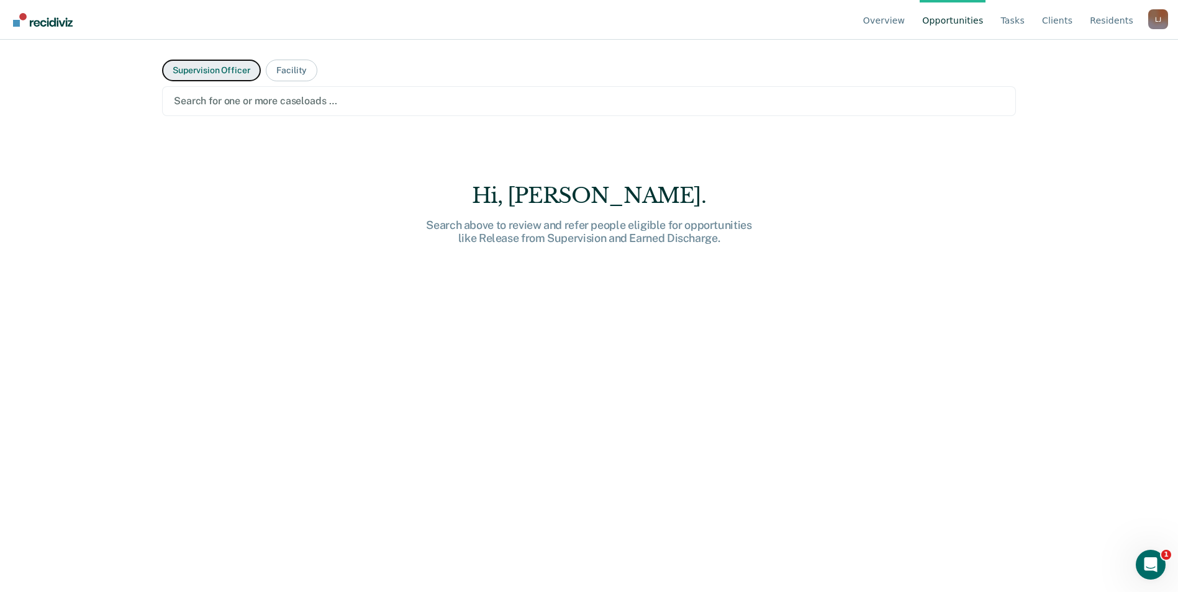
click at [224, 77] on button "Supervision Officer" at bounding box center [211, 71] width 99 height 22
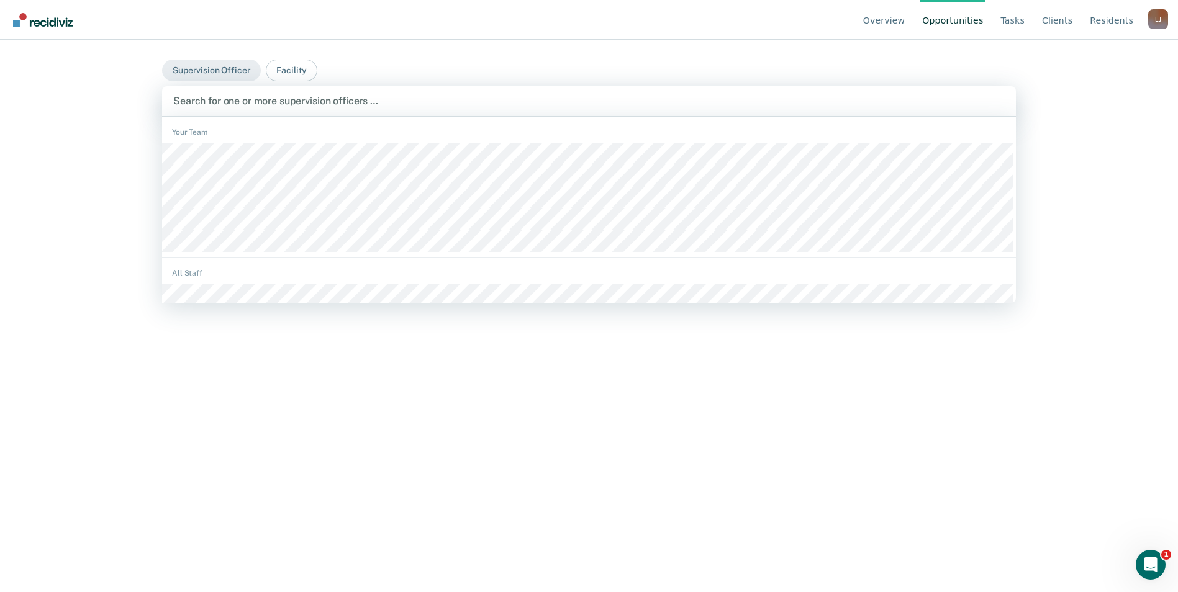
click at [234, 106] on div at bounding box center [588, 101] width 831 height 14
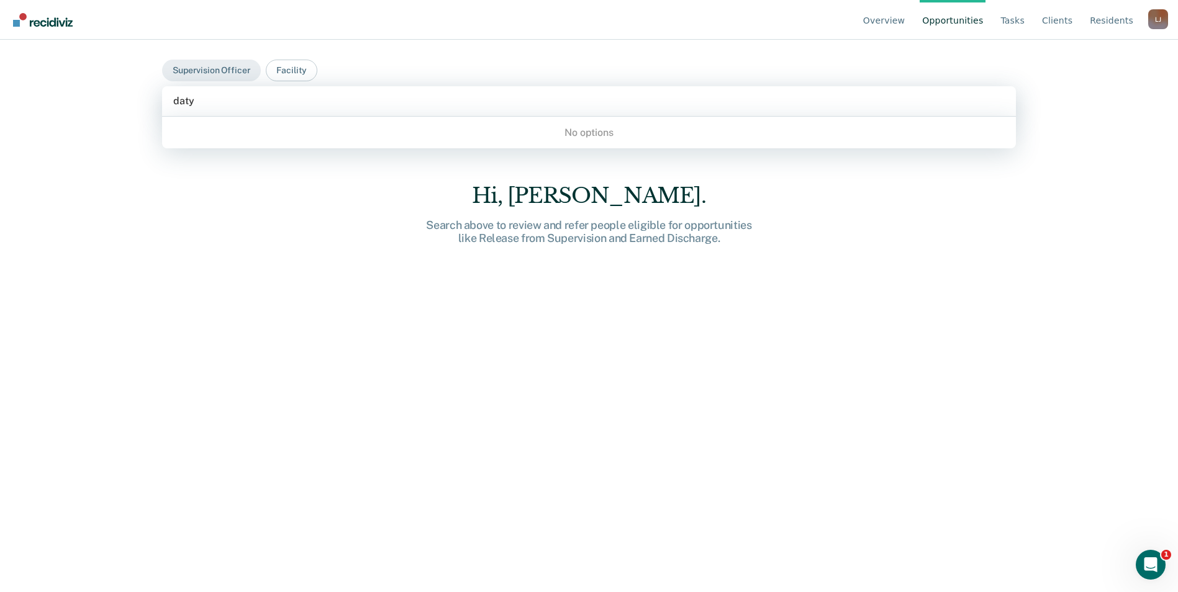
type input "dat"
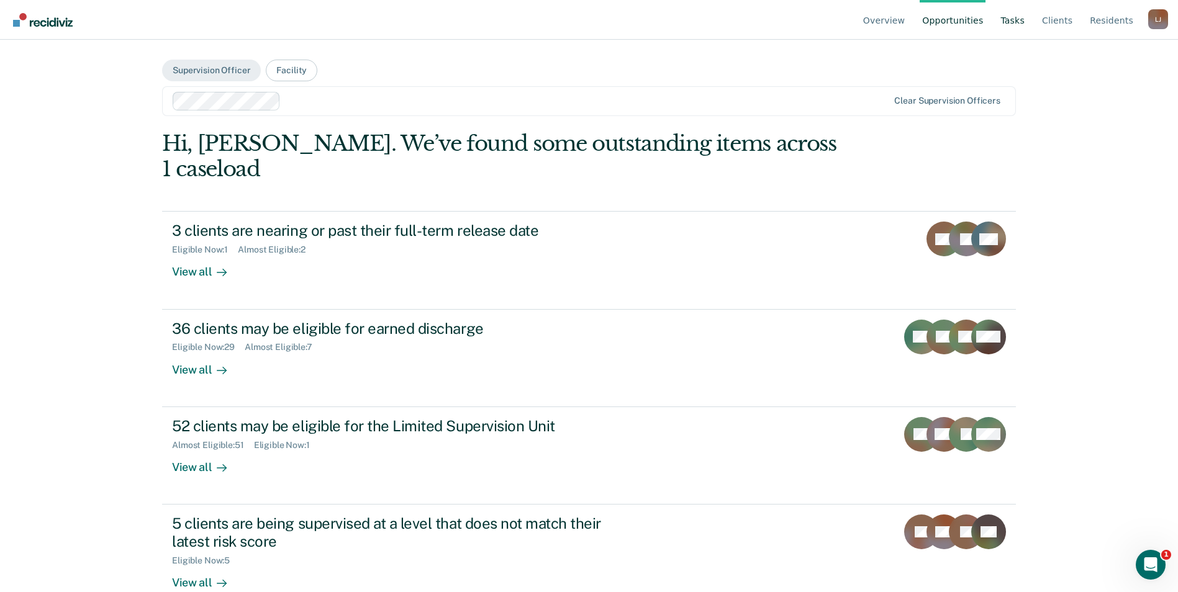
click at [1025, 22] on link "Tasks" at bounding box center [1012, 20] width 29 height 40
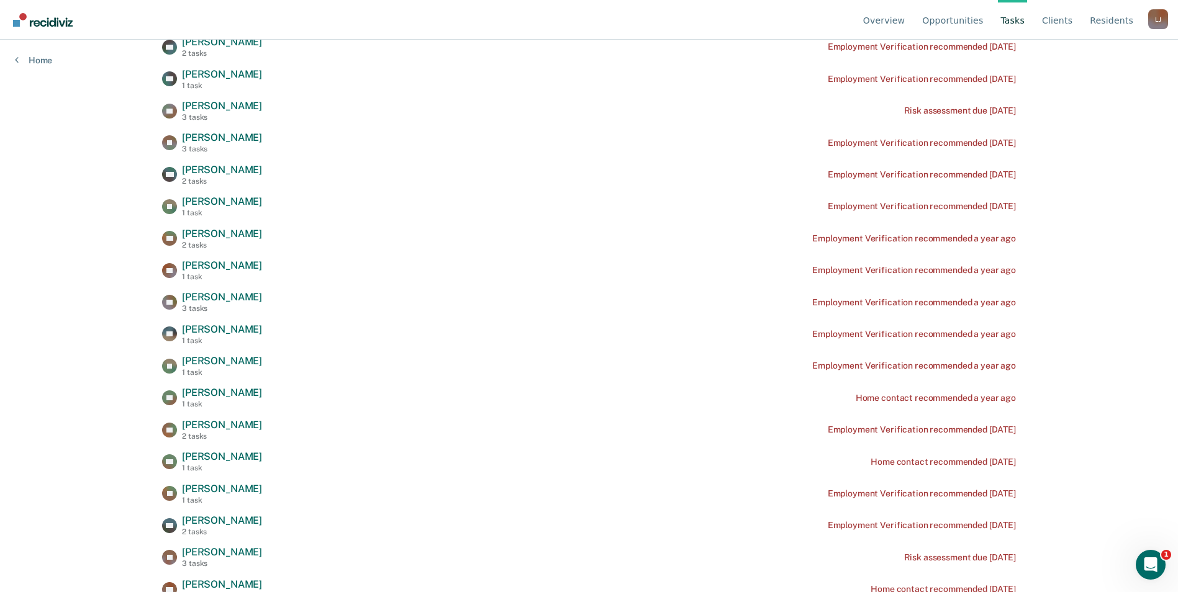
scroll to position [62, 0]
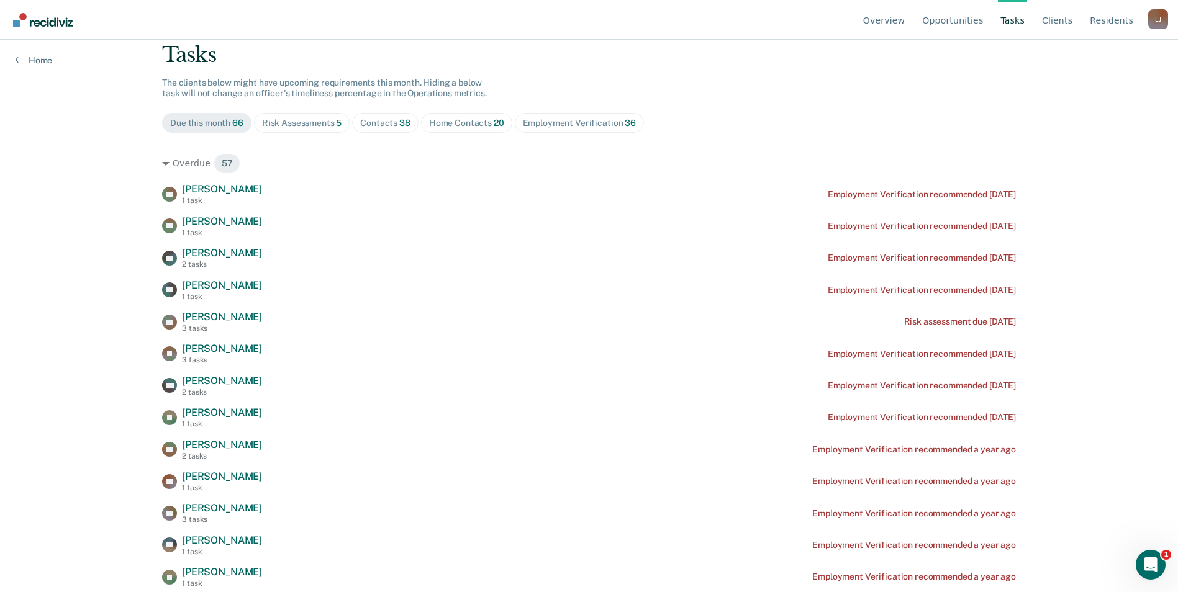
click at [494, 126] on span "20" at bounding box center [499, 123] width 11 height 10
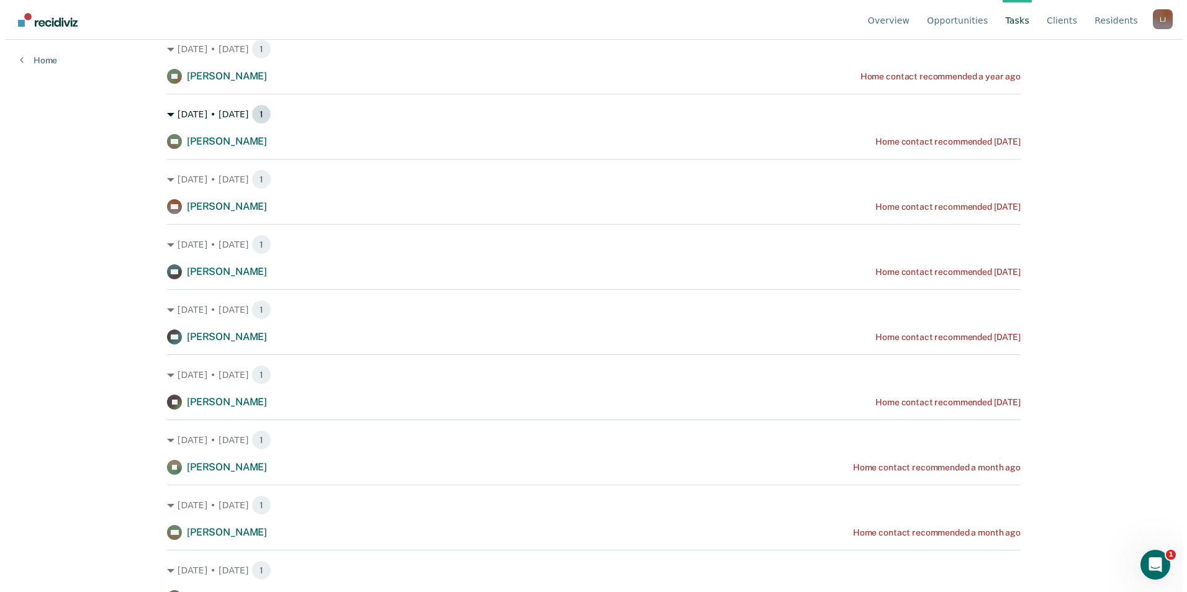
scroll to position [0, 0]
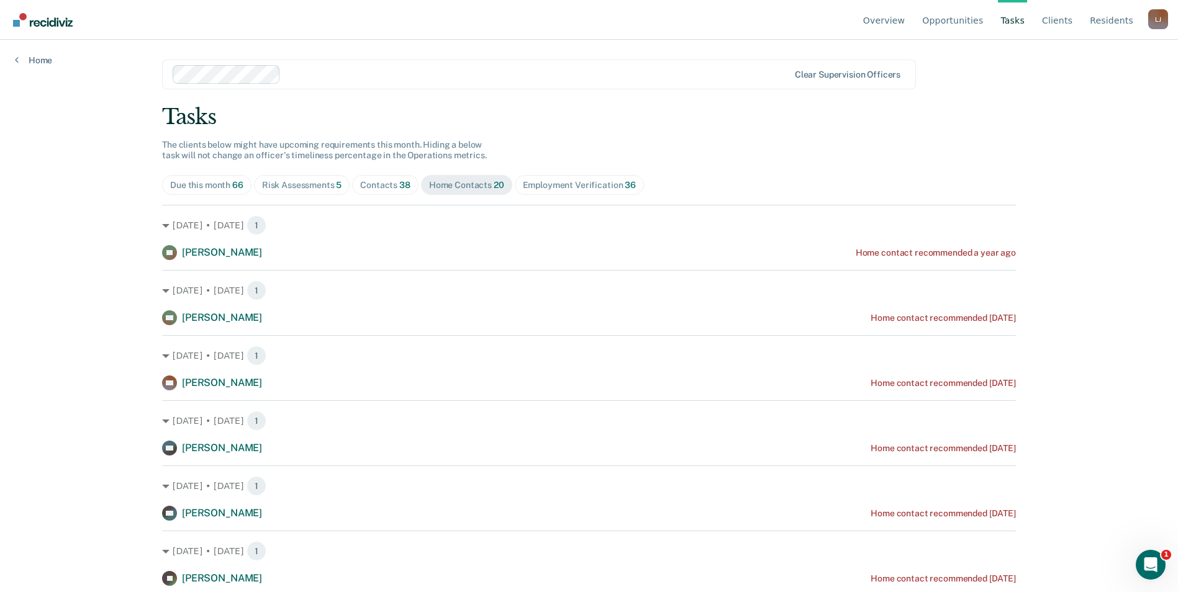
click at [361, 186] on div "Contacts 38" at bounding box center [385, 185] width 50 height 11
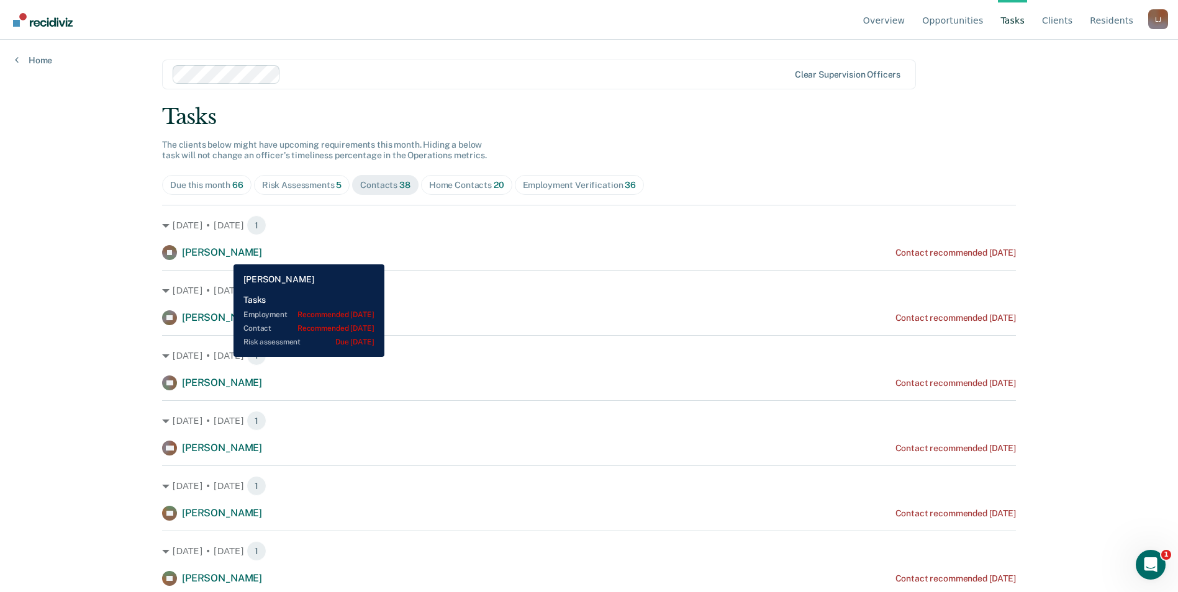
click at [224, 255] on span "[PERSON_NAME]" at bounding box center [222, 252] width 80 height 12
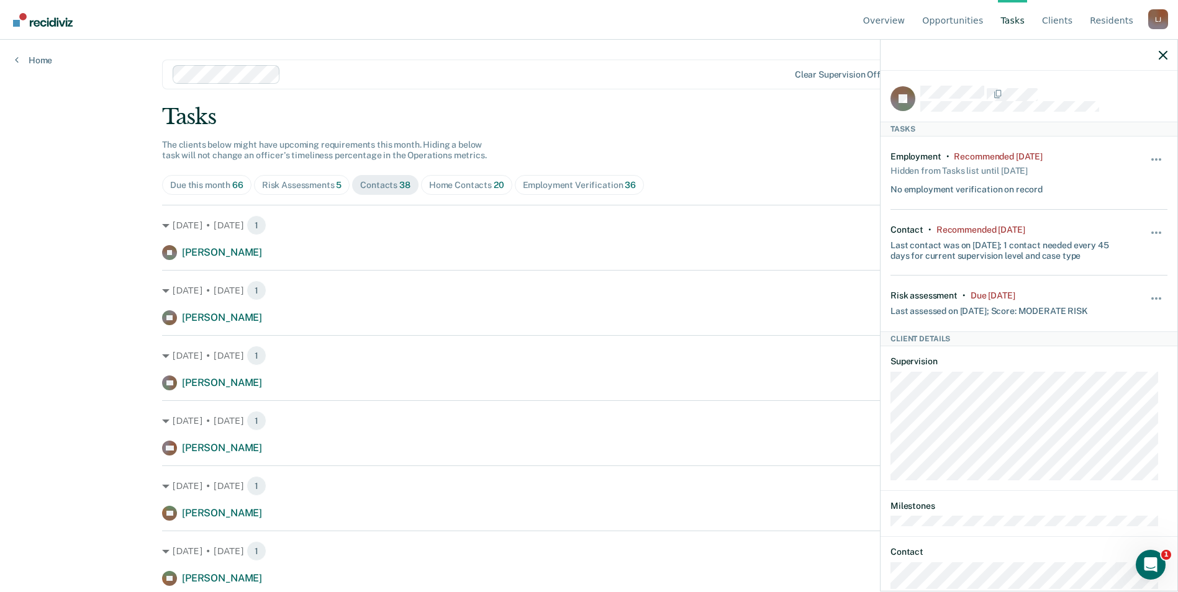
click at [102, 138] on div "Overview Opportunities Tasks Client s Resident s [PERSON_NAME] Profile How it w…" at bounding box center [589, 296] width 1178 height 592
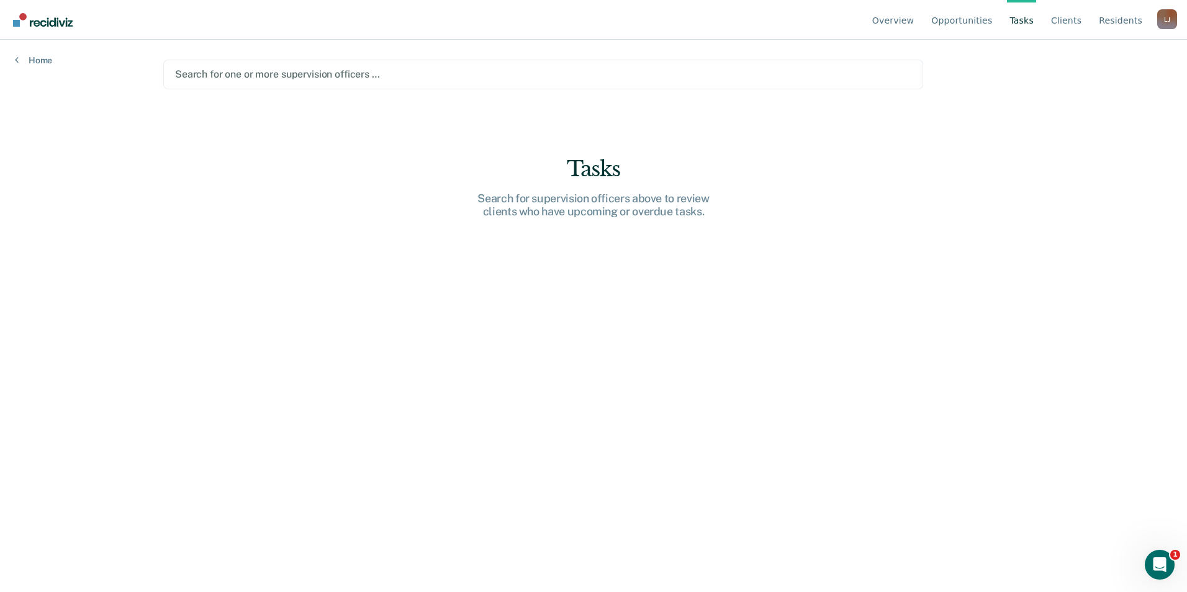
click at [272, 79] on div at bounding box center [543, 74] width 736 height 14
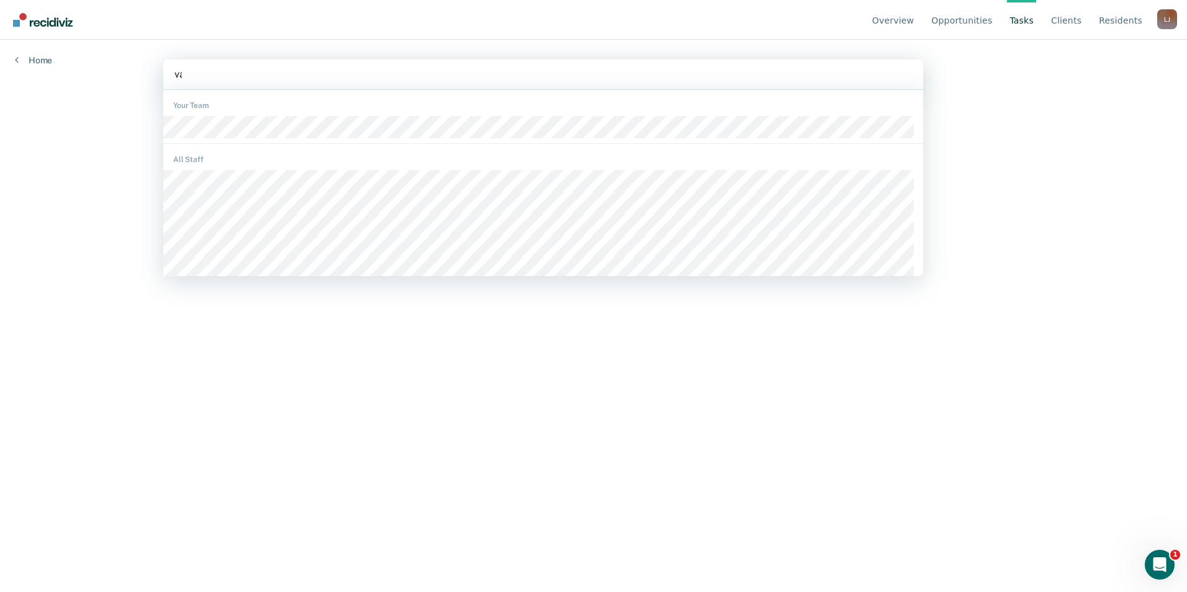
type input "vas"
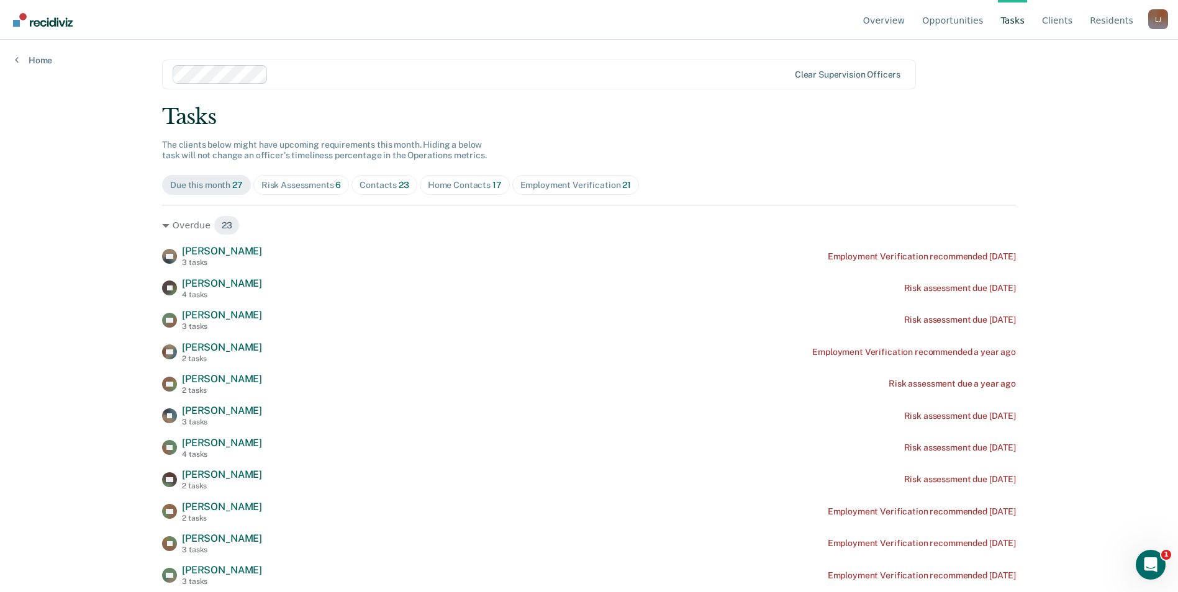
click at [436, 187] on div "Home Contacts 17" at bounding box center [465, 185] width 74 height 11
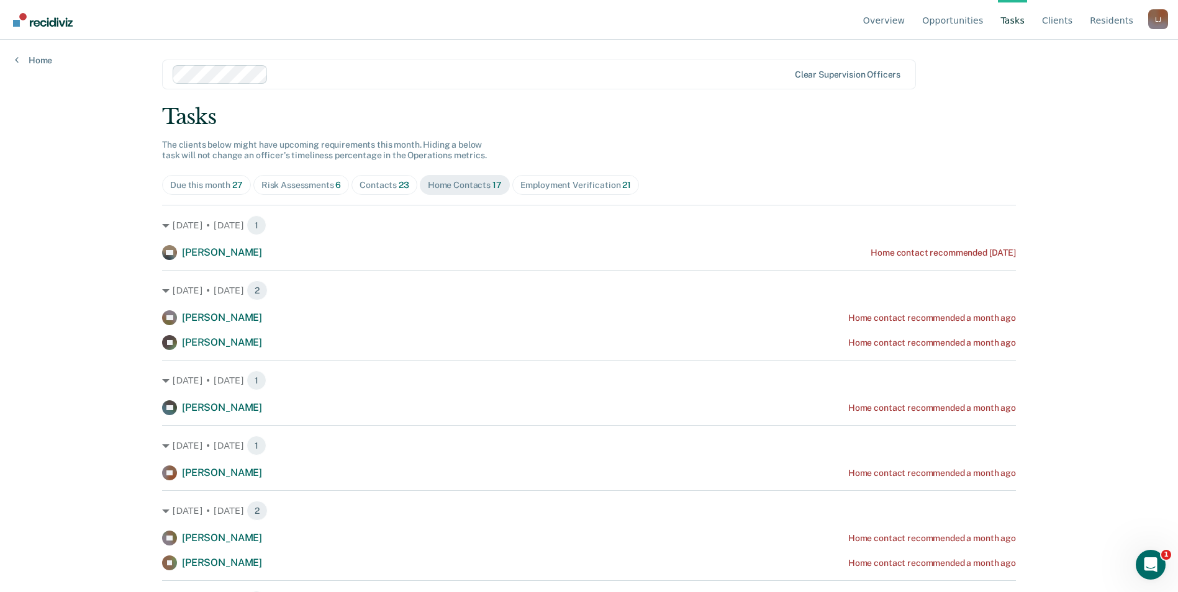
click at [293, 189] on div "Risk Assessments 6" at bounding box center [301, 185] width 80 height 11
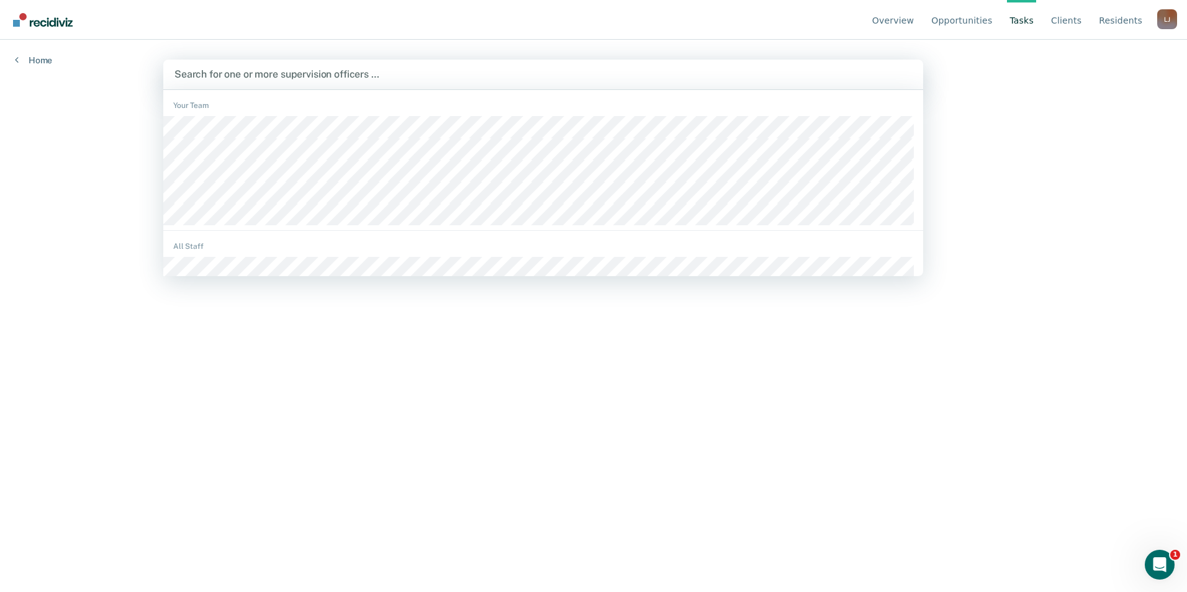
click at [256, 77] on div at bounding box center [543, 74] width 738 height 14
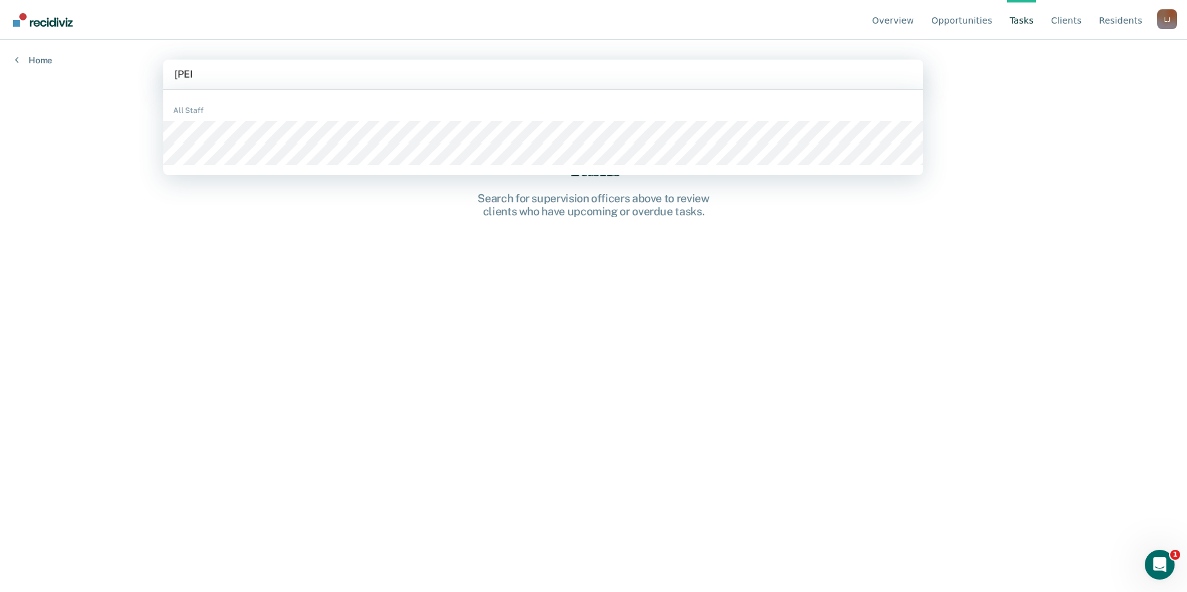
type input "[PERSON_NAME]"
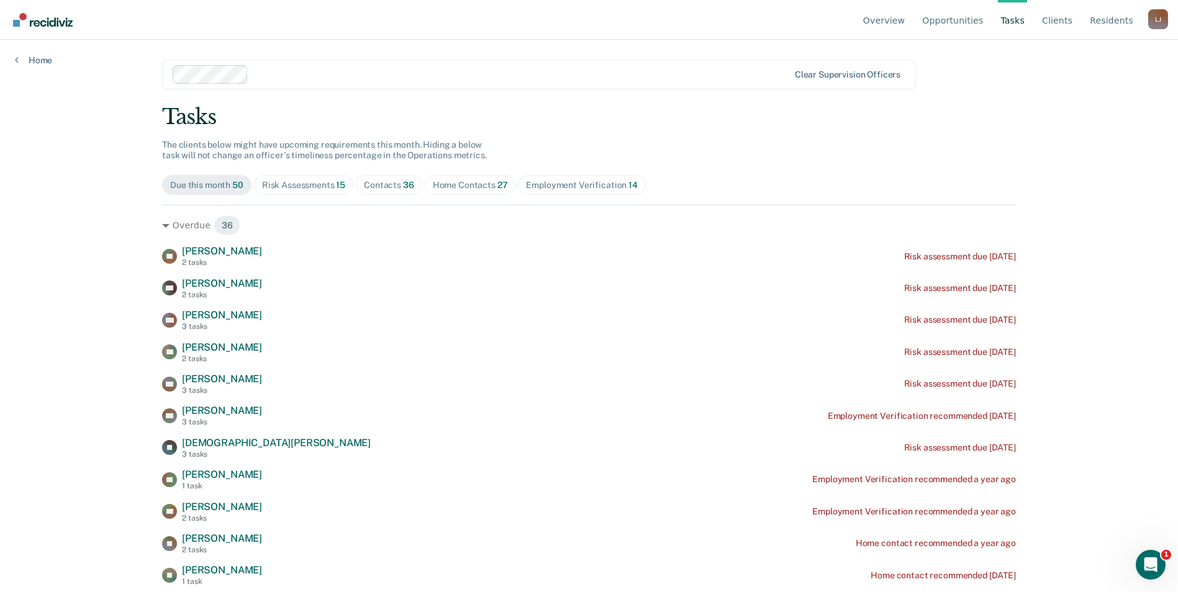
click at [462, 189] on div "Home Contacts 27" at bounding box center [470, 185] width 75 height 11
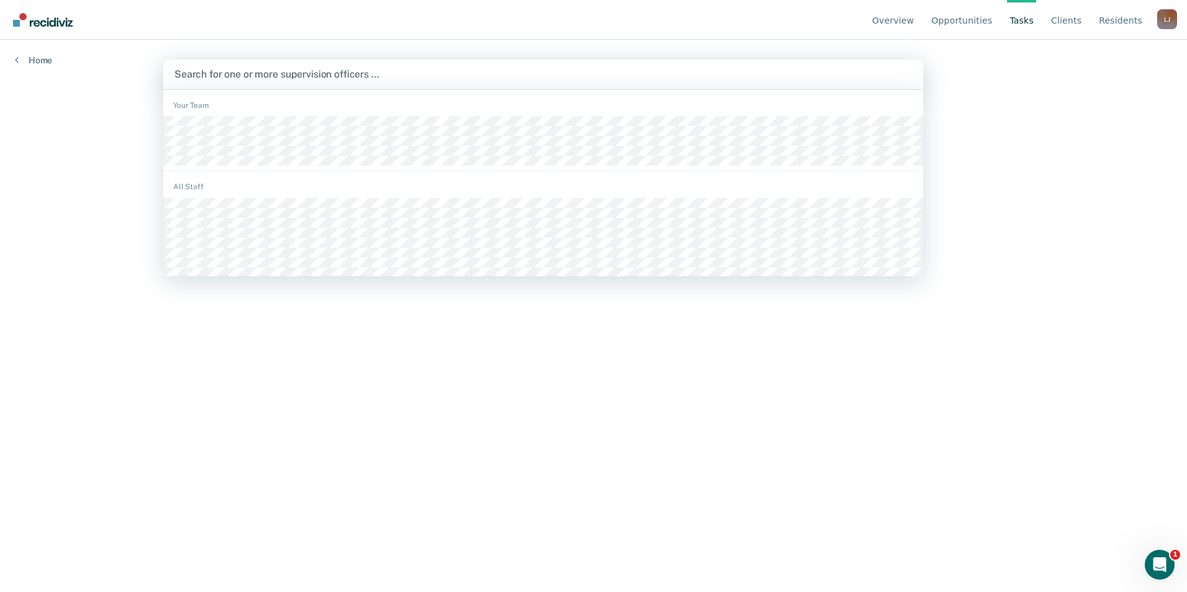
click at [233, 79] on div at bounding box center [543, 74] width 738 height 14
type input "r"
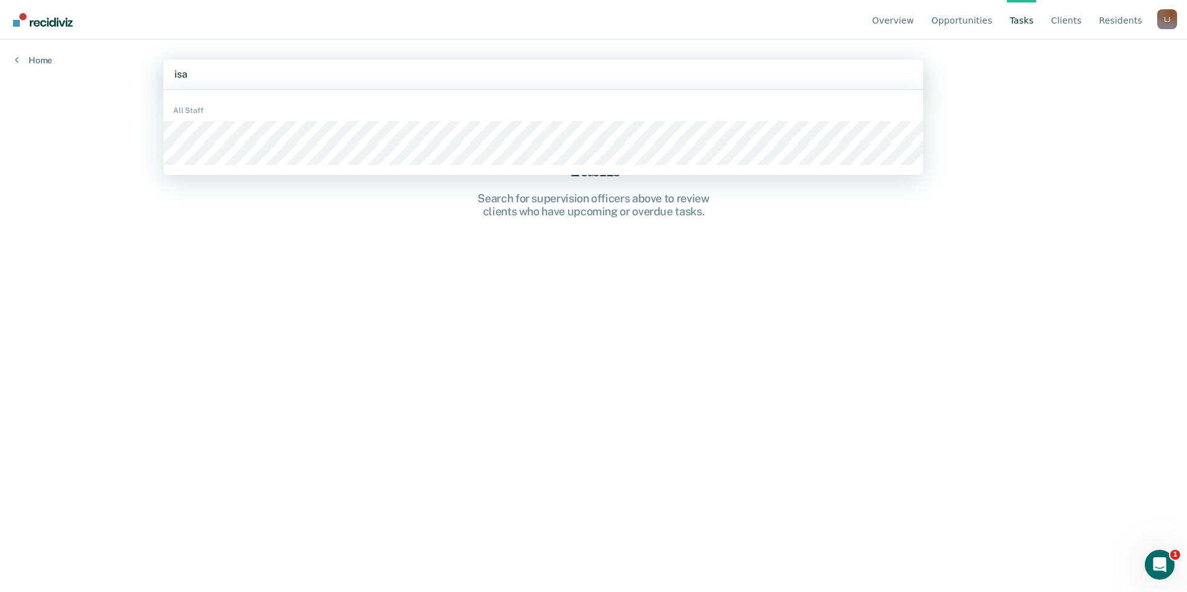
type input "[DEMOGRAPHIC_DATA]"
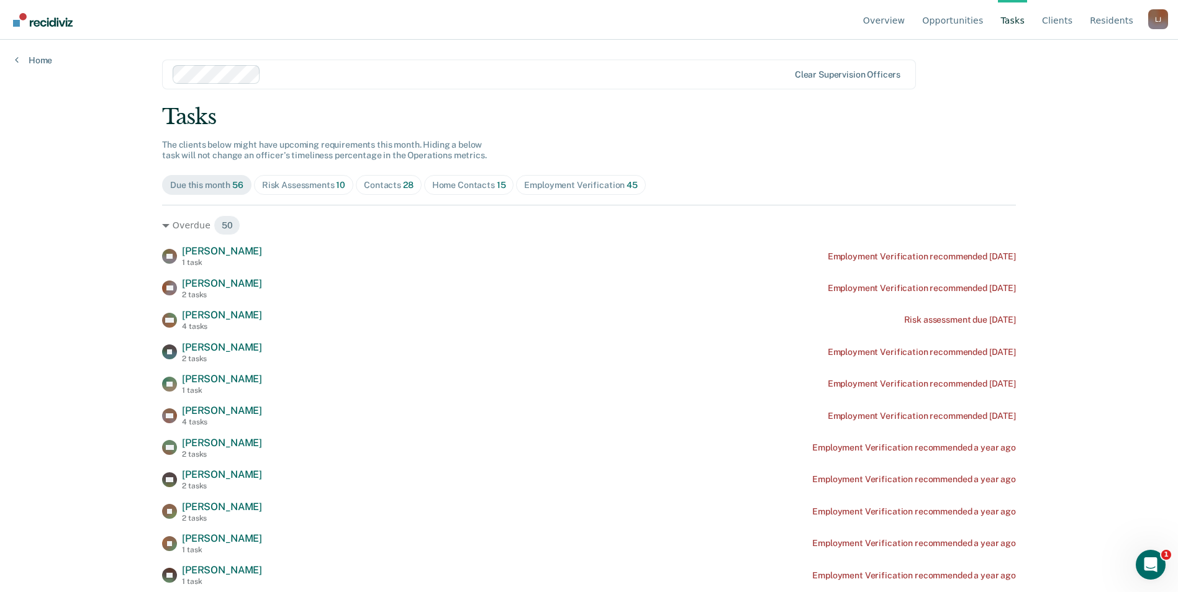
click at [473, 185] on div "Home Contacts 15" at bounding box center [469, 185] width 74 height 11
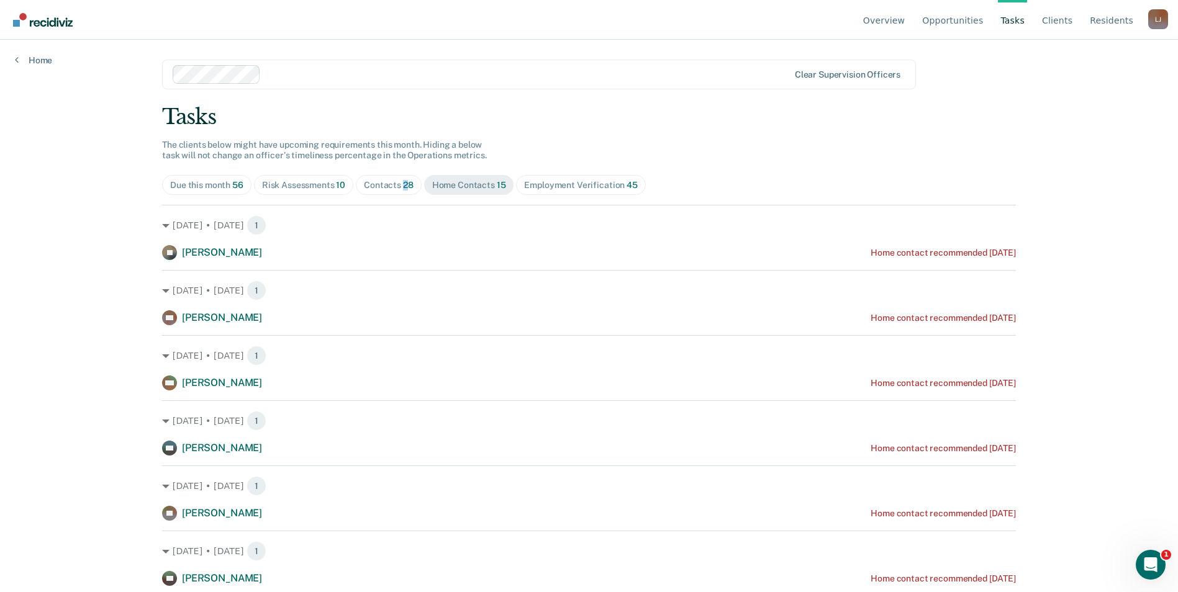
click at [403, 188] on span "28" at bounding box center [408, 185] width 11 height 10
drag, startPoint x: 400, startPoint y: 188, endPoint x: 322, endPoint y: 190, distance: 78.9
click at [322, 190] on div "Risk Assessments 10" at bounding box center [303, 185] width 83 height 11
